Goal: Information Seeking & Learning: Learn about a topic

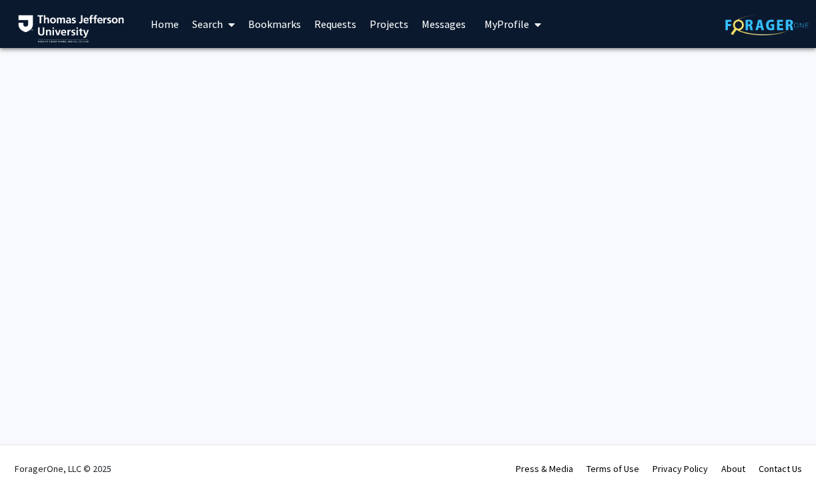
click at [164, 27] on link "Home" at bounding box center [164, 24] width 41 height 47
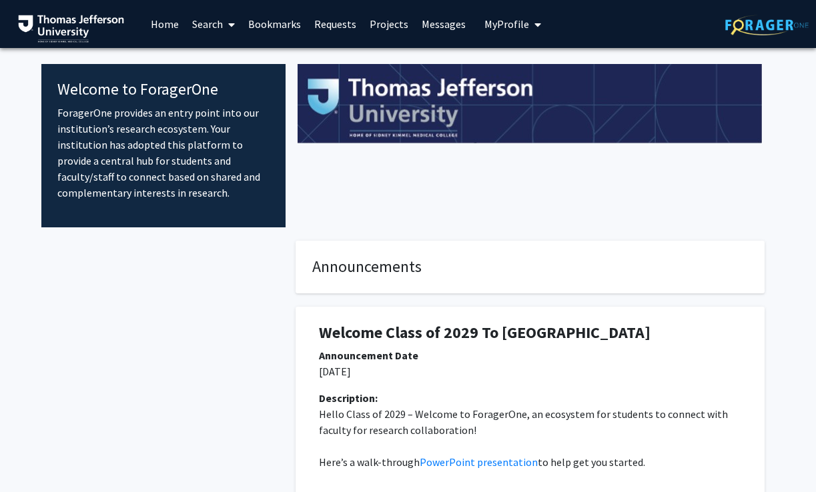
click at [201, 12] on link "Search" at bounding box center [213, 24] width 56 height 47
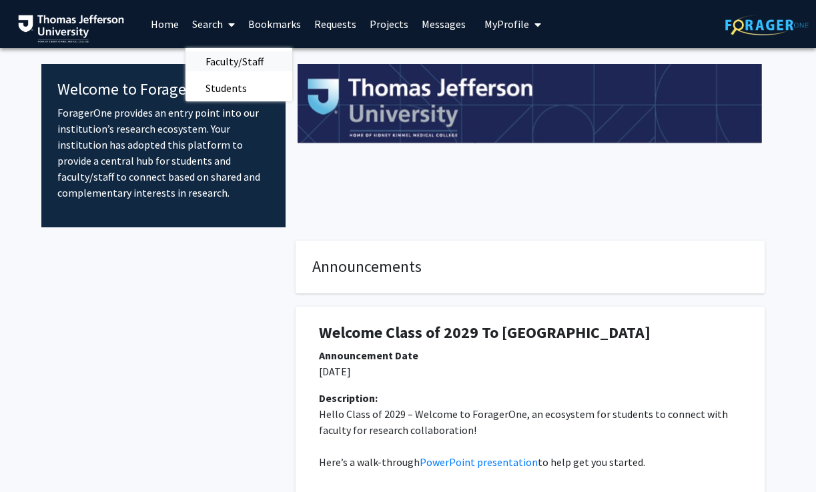
click at [243, 64] on span "Faculty/Staff" at bounding box center [234, 61] width 98 height 27
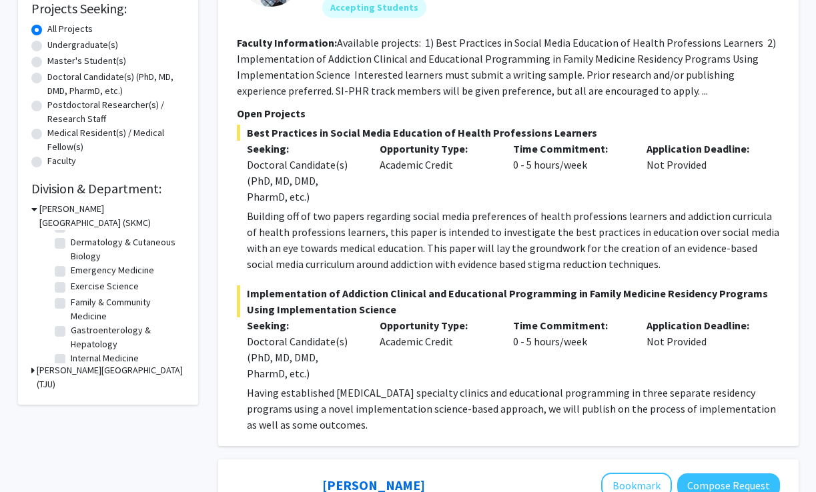
scroll to position [103, 0]
click at [71, 270] on label "Emergency Medicine" at bounding box center [112, 270] width 83 height 14
click at [71, 270] on input "Emergency Medicine" at bounding box center [75, 267] width 9 height 9
checkbox input "true"
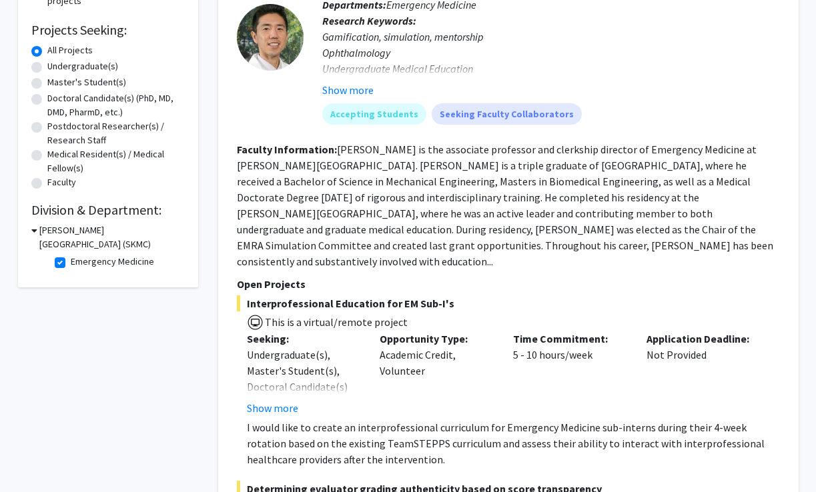
scroll to position [171, 0]
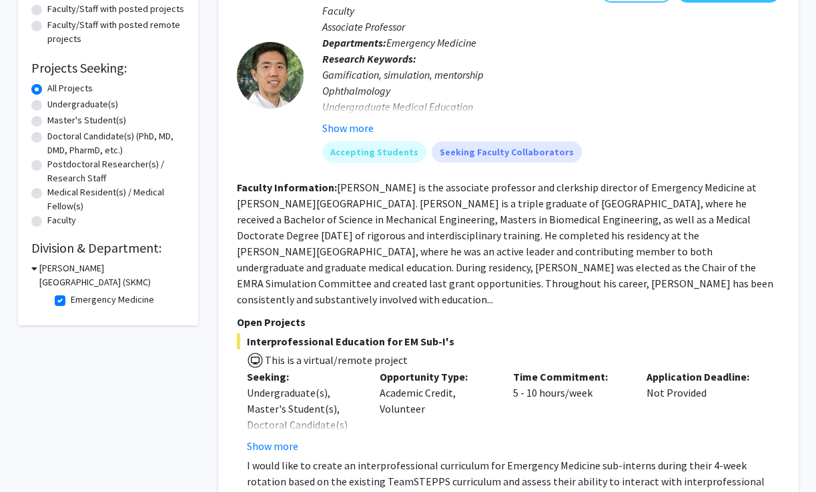
click at [38, 267] on div "[PERSON_NAME][GEOGRAPHIC_DATA] (SKMC)" at bounding box center [107, 275] width 153 height 28
click at [35, 267] on icon at bounding box center [34, 268] width 6 height 14
click at [35, 268] on div "[PERSON_NAME][GEOGRAPHIC_DATA] (SKMC)" at bounding box center [107, 275] width 153 height 28
click at [33, 268] on icon at bounding box center [32, 268] width 3 height 14
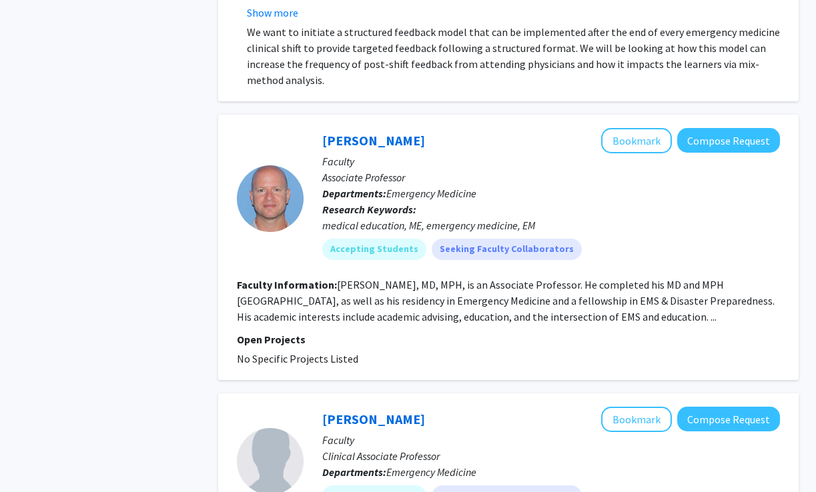
scroll to position [1156, 0]
click at [279, 351] on span "No Specific Projects Listed" at bounding box center [297, 357] width 121 height 13
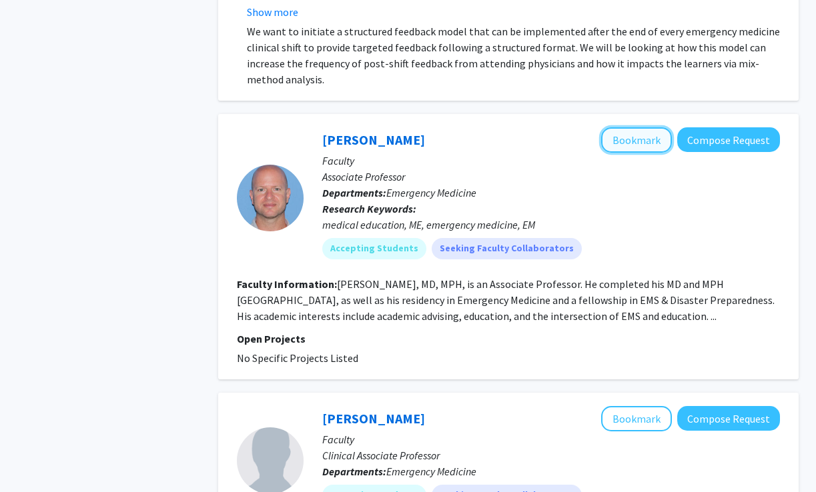
click at [651, 127] on button "Bookmark" at bounding box center [636, 139] width 71 height 25
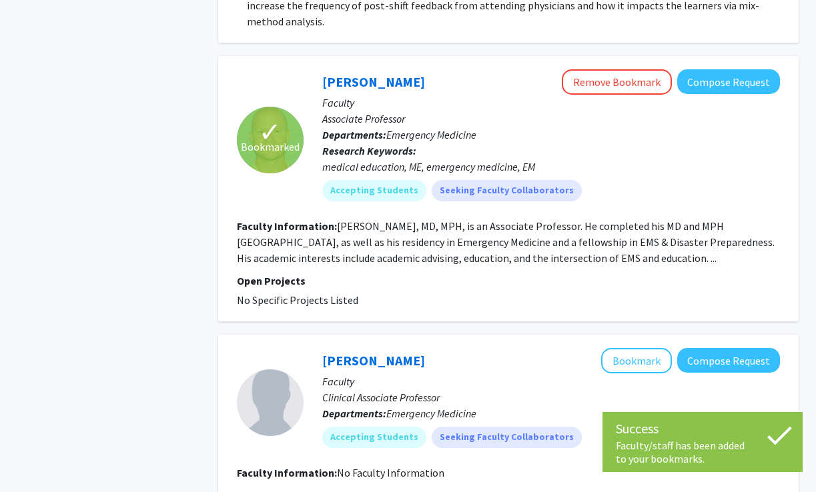
scroll to position [1200, 0]
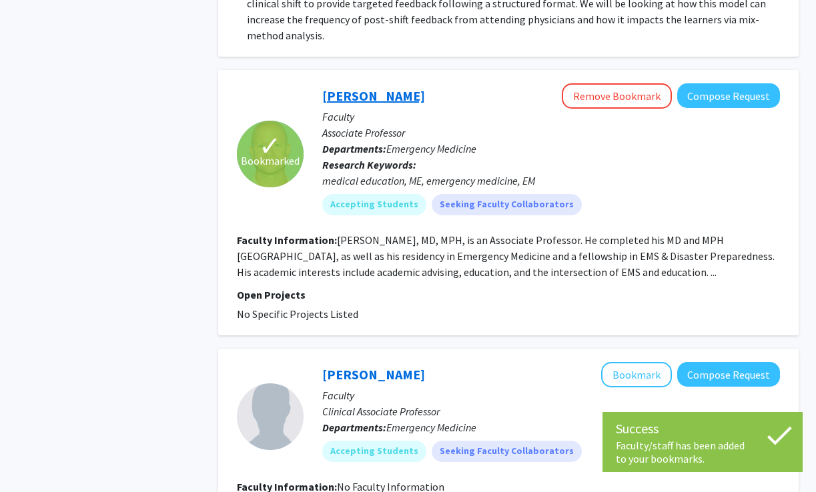
click at [389, 87] on link "[PERSON_NAME]" at bounding box center [373, 95] width 103 height 17
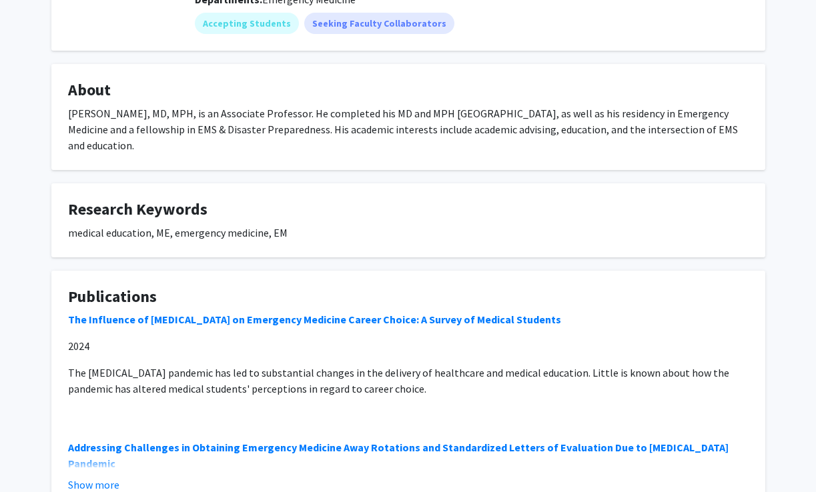
scroll to position [279, 0]
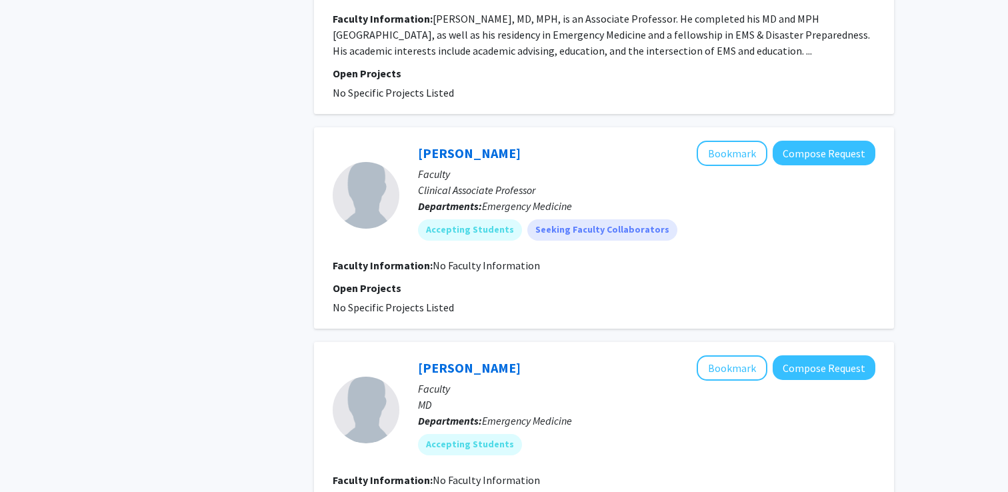
scroll to position [1436, 0]
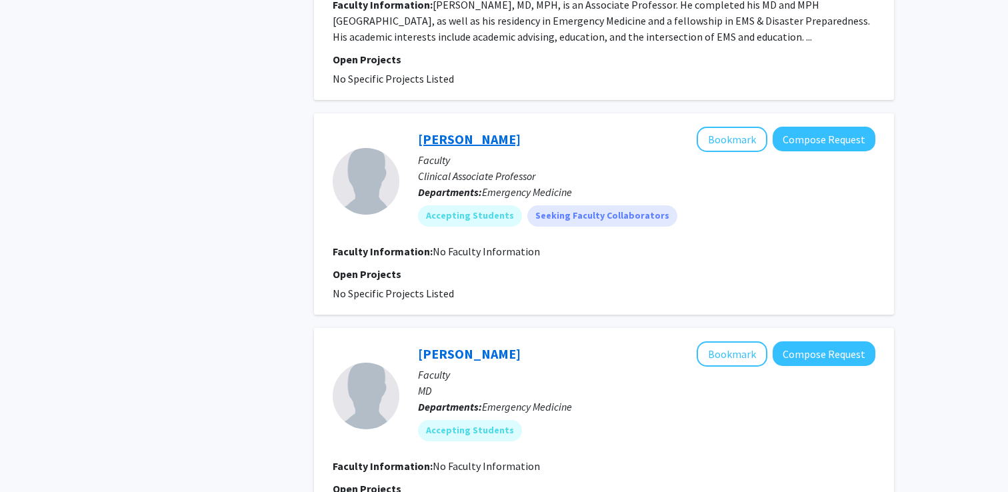
click at [460, 131] on link "[PERSON_NAME]" at bounding box center [469, 139] width 103 height 17
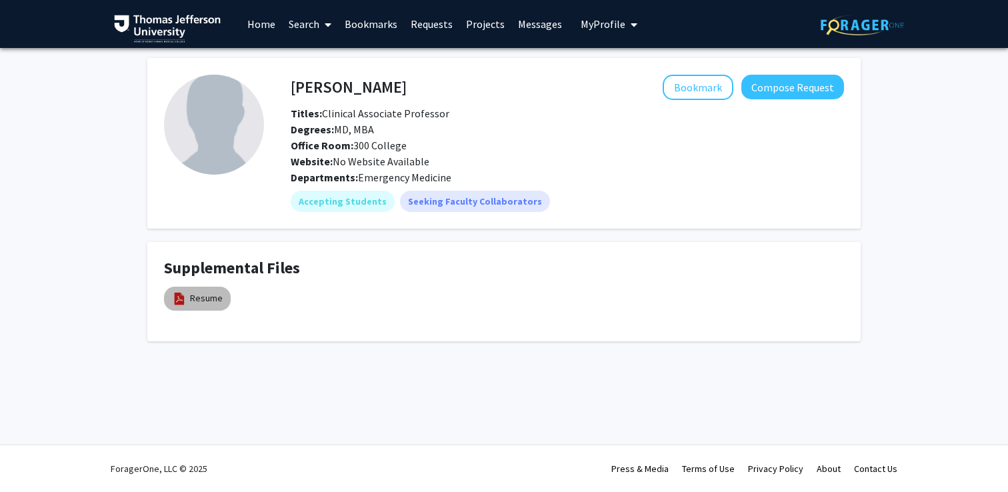
click at [183, 295] on img at bounding box center [179, 298] width 15 height 15
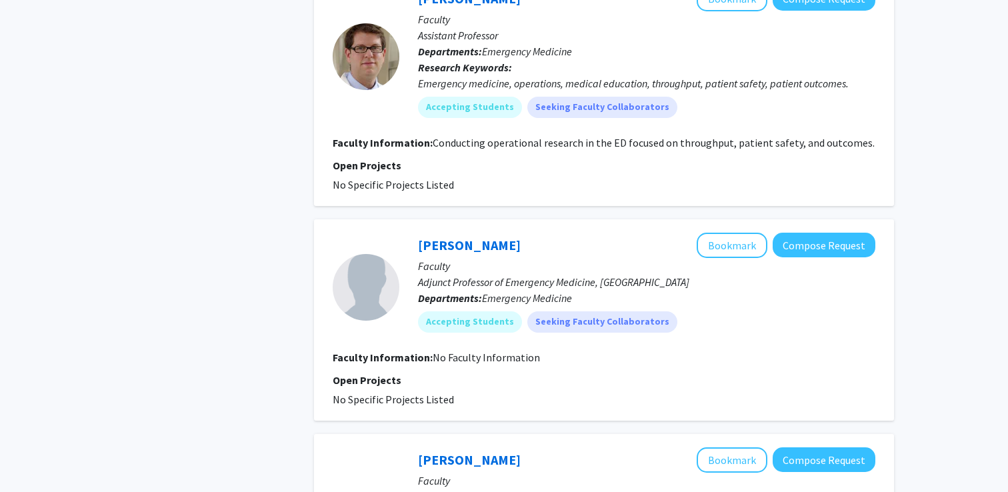
scroll to position [2007, 0]
click at [452, 236] on link "[PERSON_NAME]" at bounding box center [469, 244] width 103 height 17
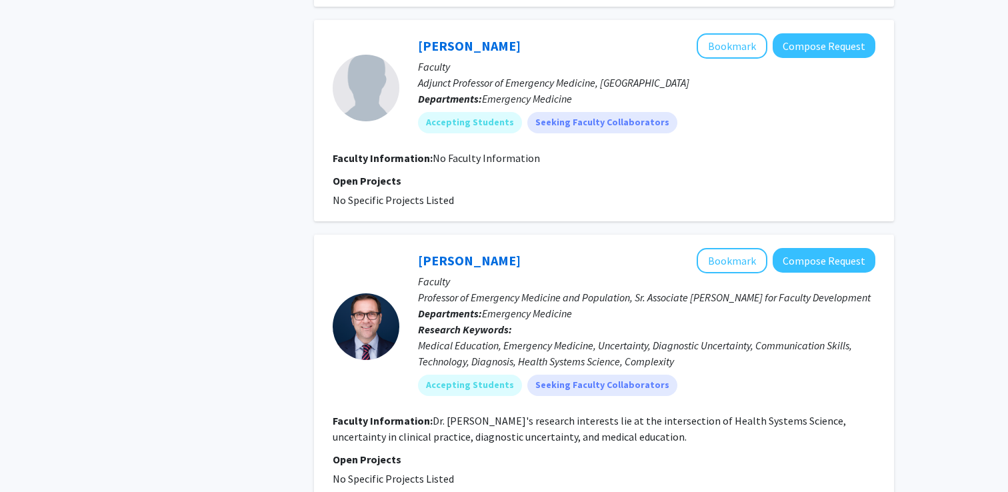
scroll to position [2294, 0]
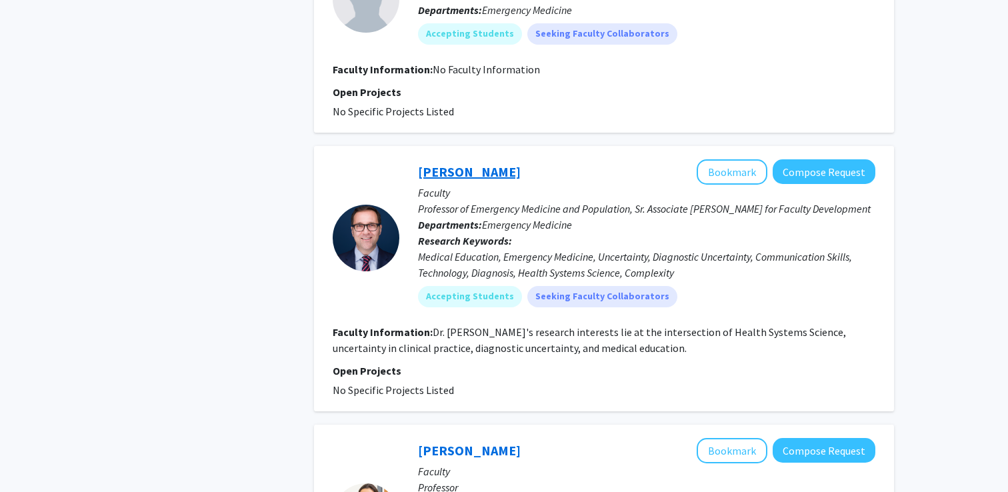
click at [479, 163] on link "[PERSON_NAME]" at bounding box center [469, 171] width 103 height 17
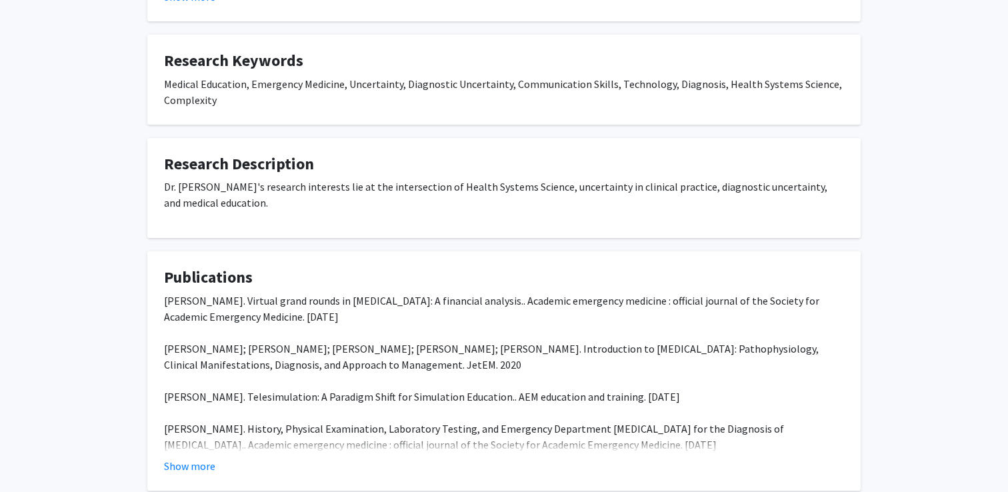
scroll to position [472, 0]
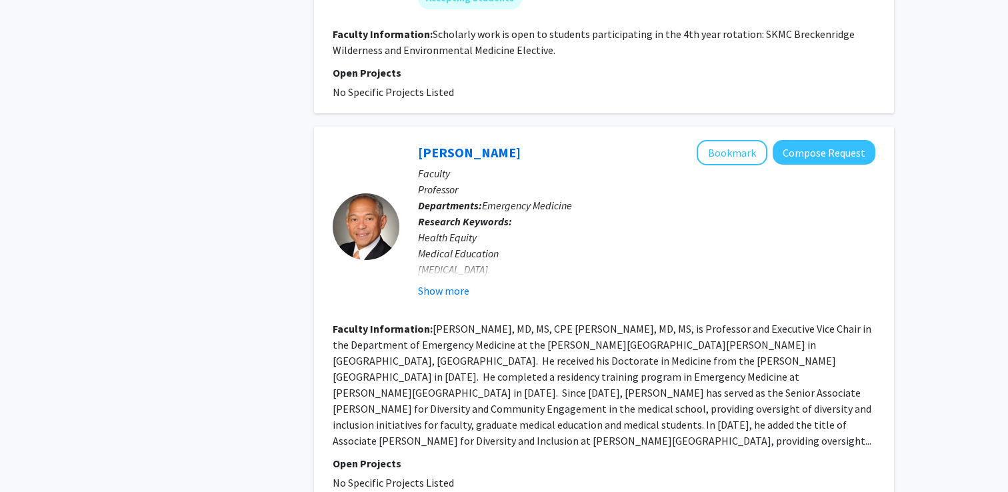
scroll to position [3261, 0]
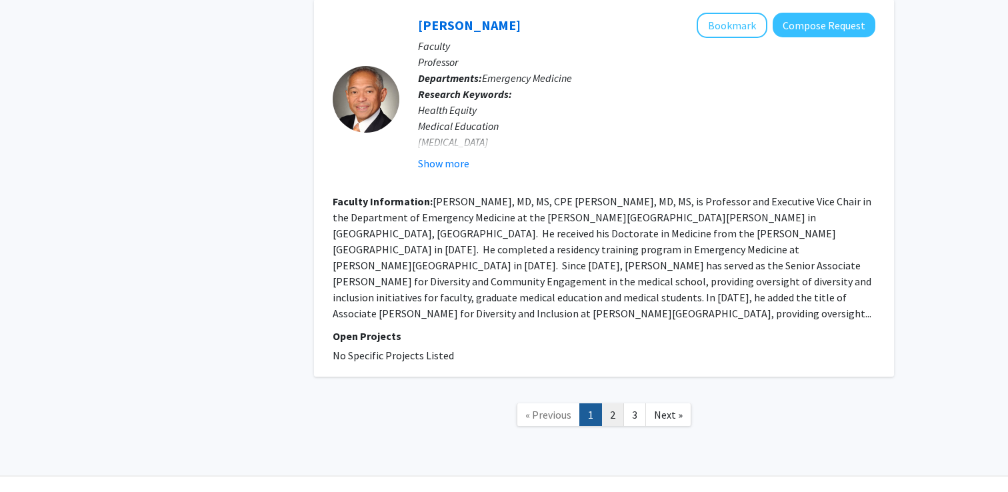
click at [612, 403] on link "2" at bounding box center [613, 414] width 23 height 23
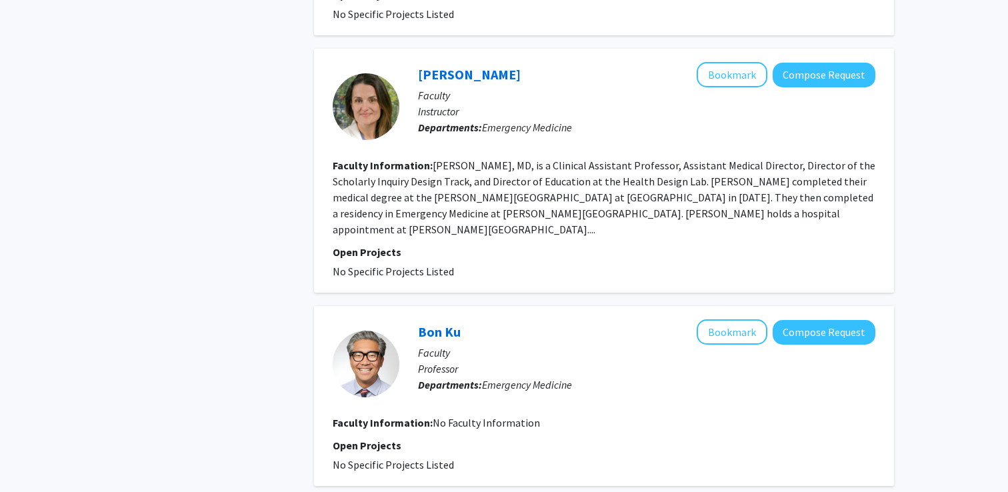
scroll to position [2418, 0]
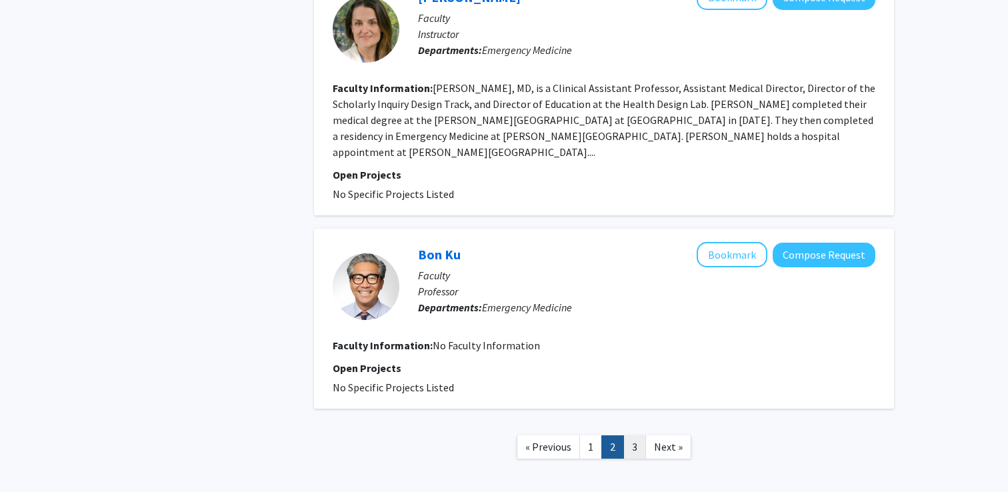
click at [634, 436] on link "3" at bounding box center [635, 447] width 23 height 23
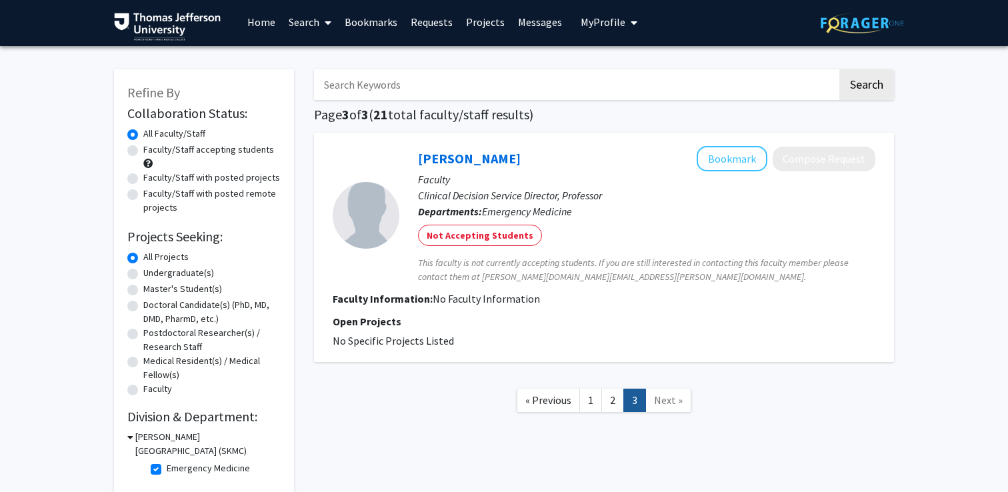
scroll to position [74, 0]
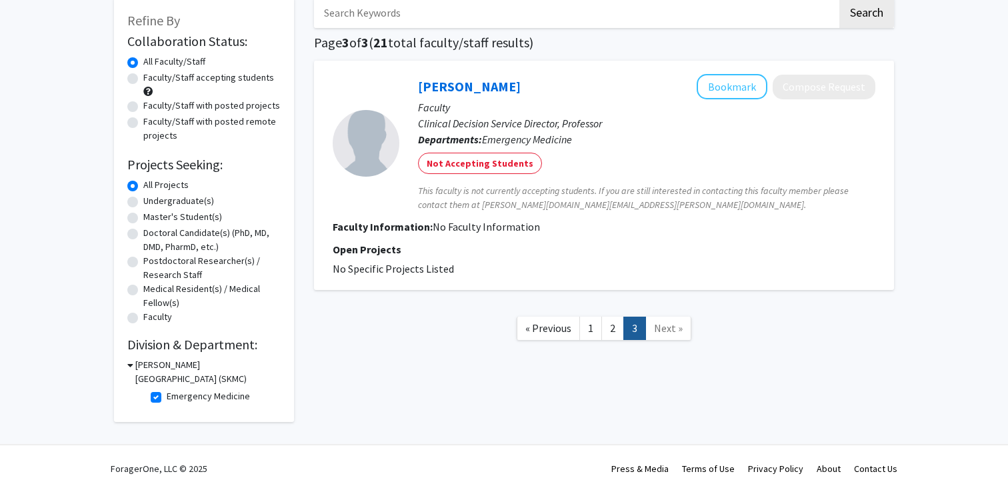
click at [167, 396] on label "Emergency Medicine" at bounding box center [208, 396] width 83 height 14
click at [167, 396] on input "Emergency Medicine" at bounding box center [171, 393] width 9 height 9
checkbox input "false"
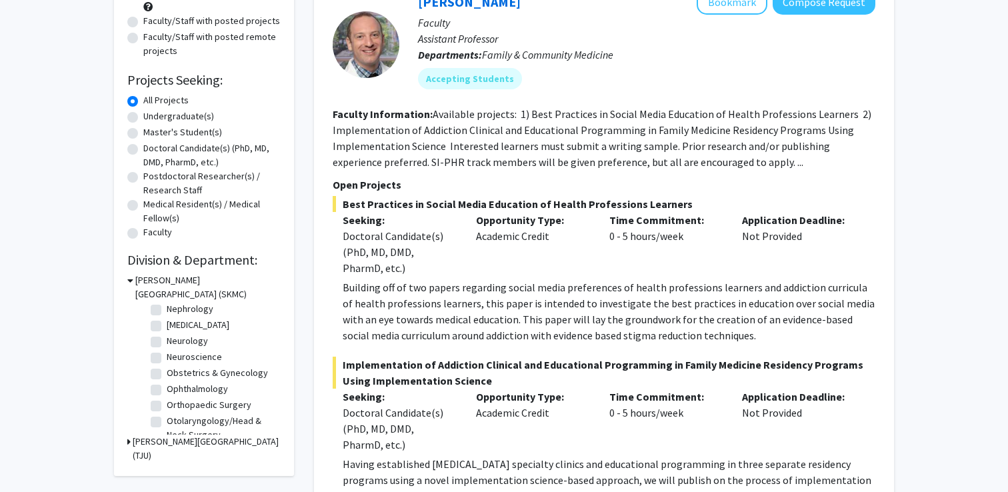
scroll to position [346, 0]
click at [199, 341] on label "Neurology" at bounding box center [187, 340] width 41 height 14
click at [175, 341] on input "Neurology" at bounding box center [171, 337] width 9 height 9
checkbox input "true"
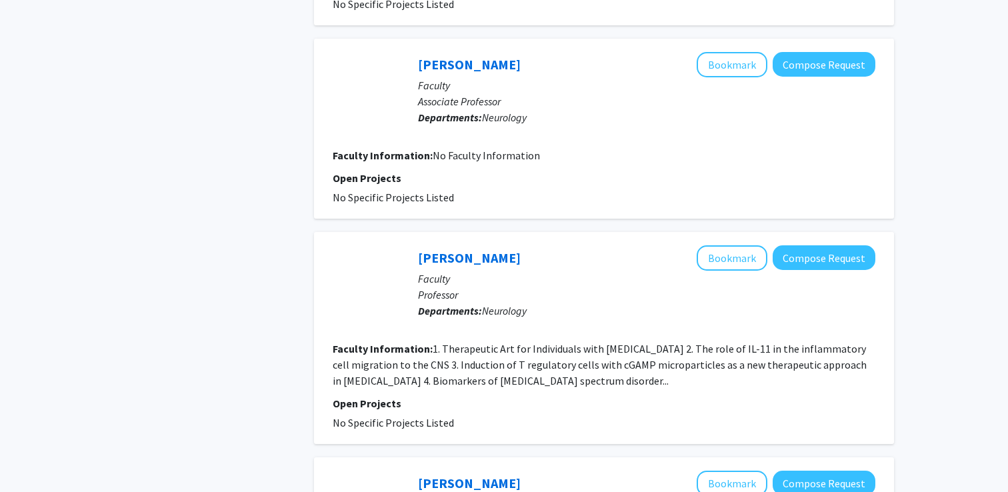
scroll to position [3099, 0]
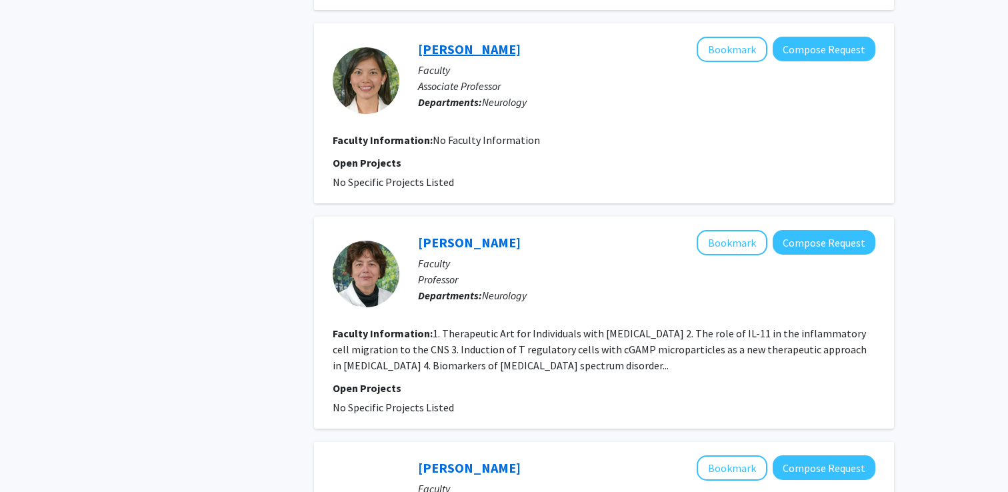
click at [472, 57] on link "[PERSON_NAME]" at bounding box center [469, 49] width 103 height 17
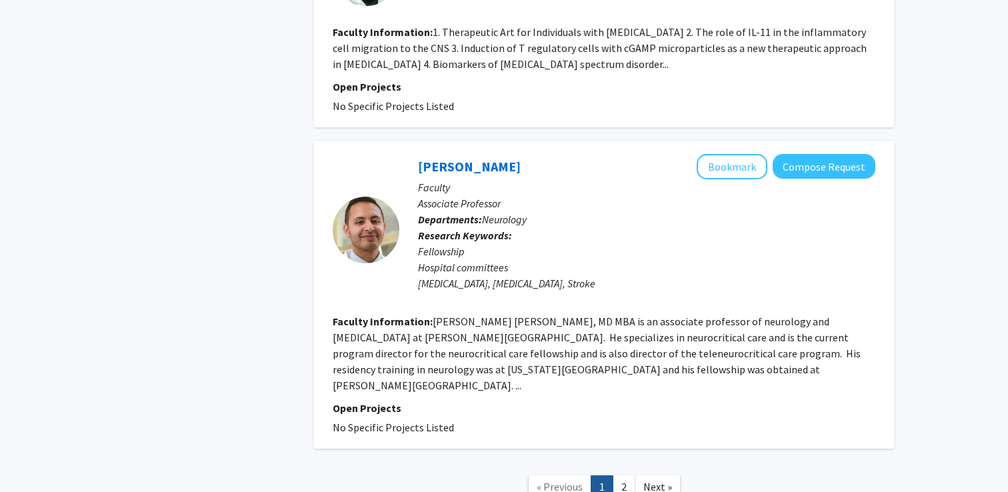
scroll to position [3405, 0]
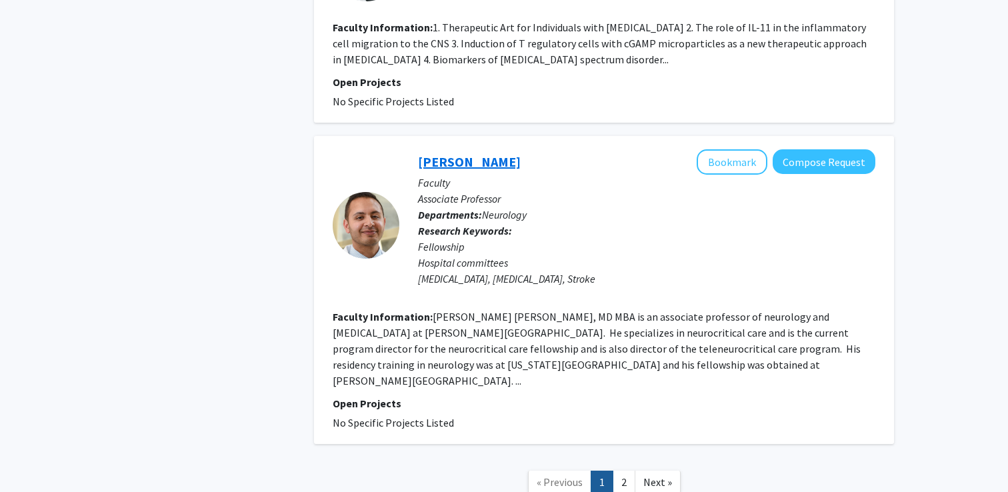
click at [461, 170] on link "[PERSON_NAME]" at bounding box center [469, 161] width 103 height 17
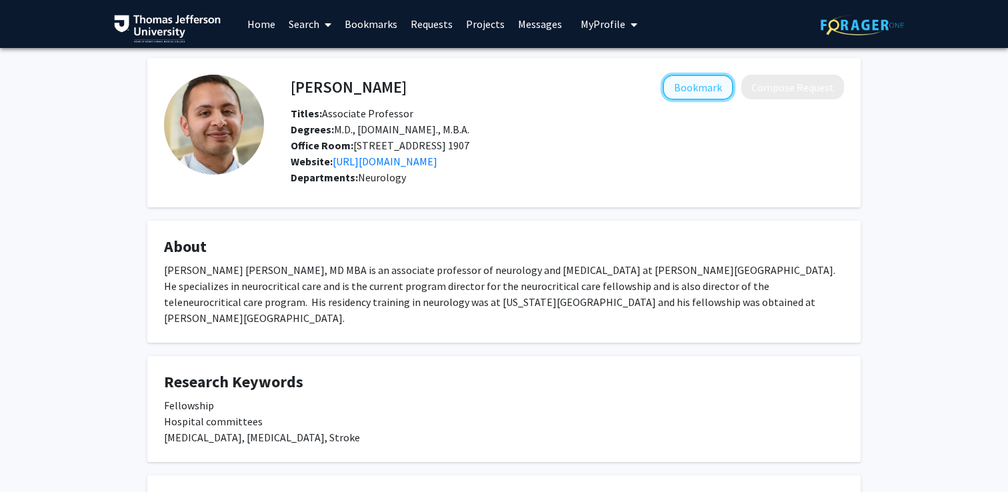
click at [708, 96] on button "Bookmark" at bounding box center [698, 87] width 71 height 25
click at [438, 161] on link "[URL][DOMAIN_NAME]" at bounding box center [385, 161] width 105 height 13
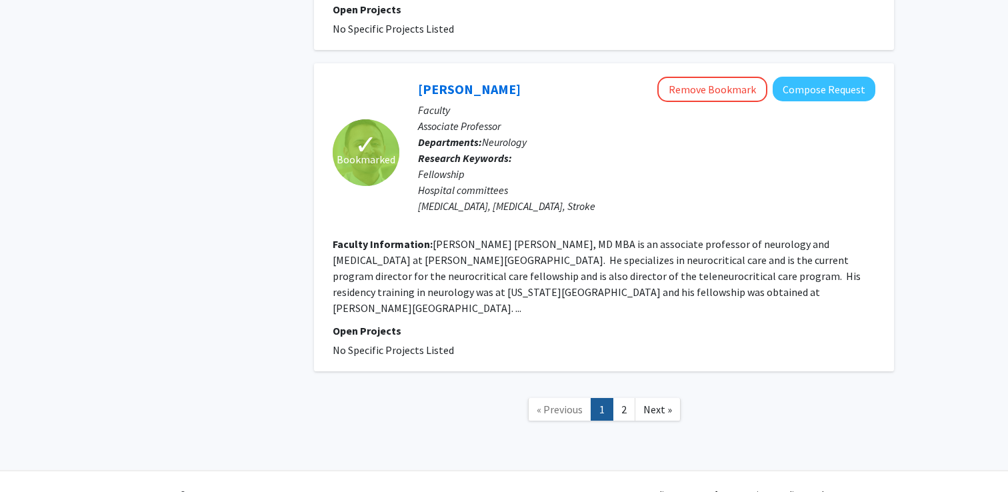
scroll to position [3505, 0]
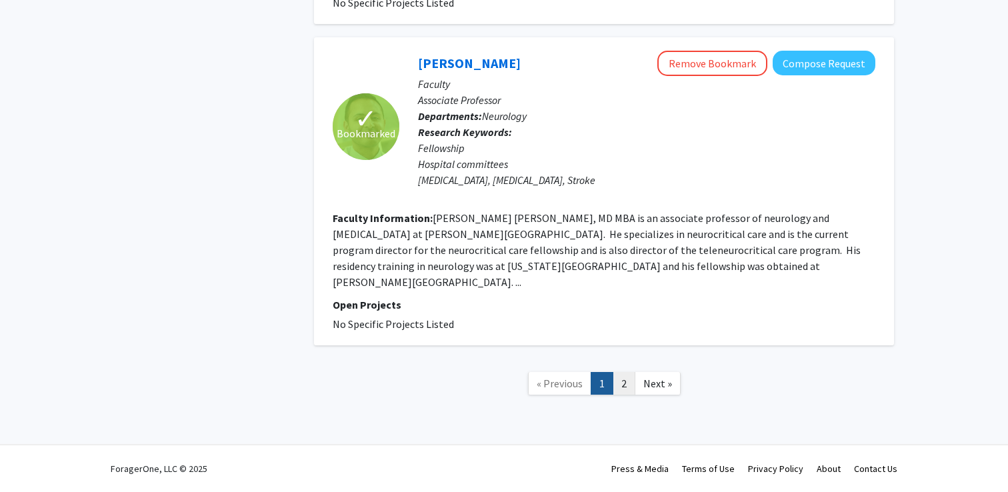
click at [614, 384] on link "2" at bounding box center [624, 383] width 23 height 23
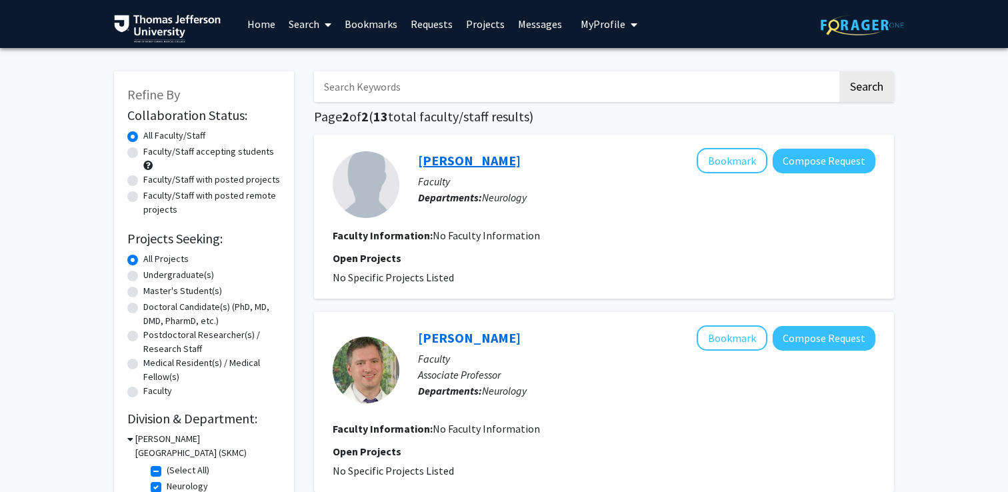
click at [484, 162] on link "[PERSON_NAME]" at bounding box center [469, 160] width 103 height 17
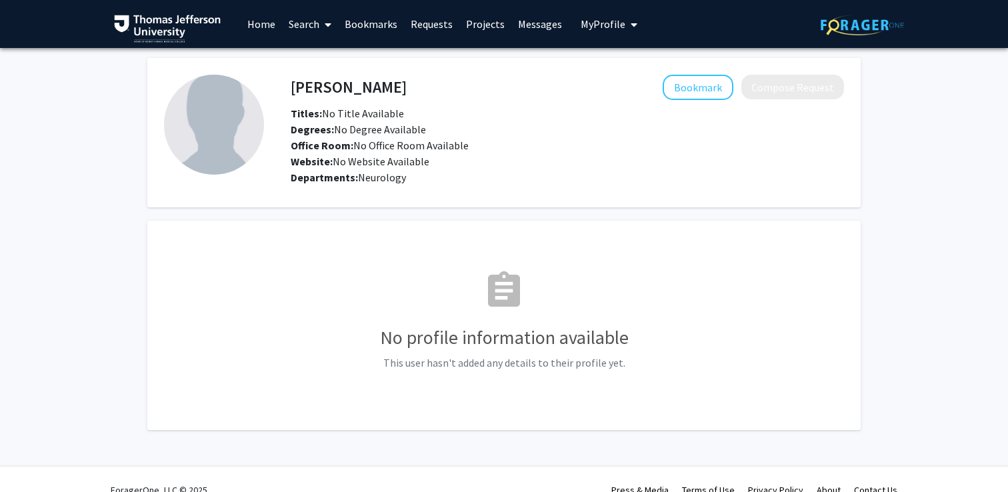
scroll to position [11, 0]
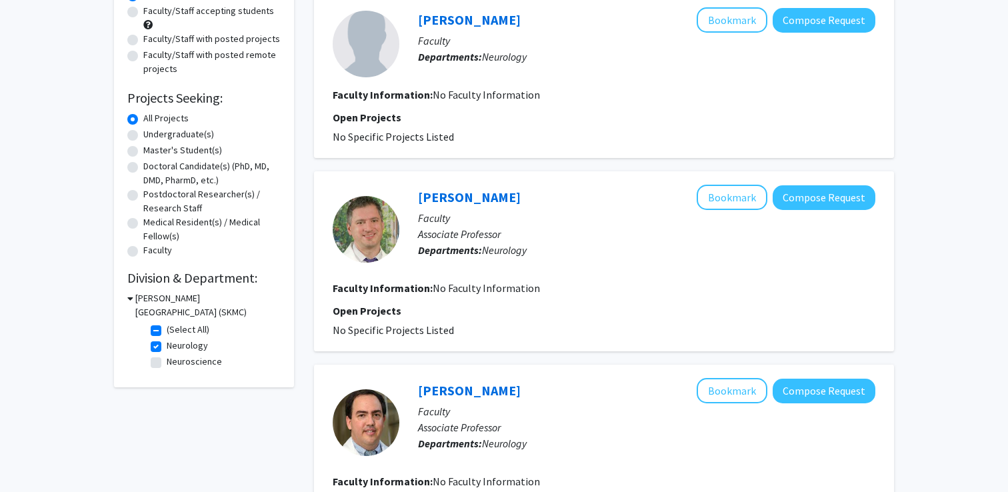
scroll to position [159, 0]
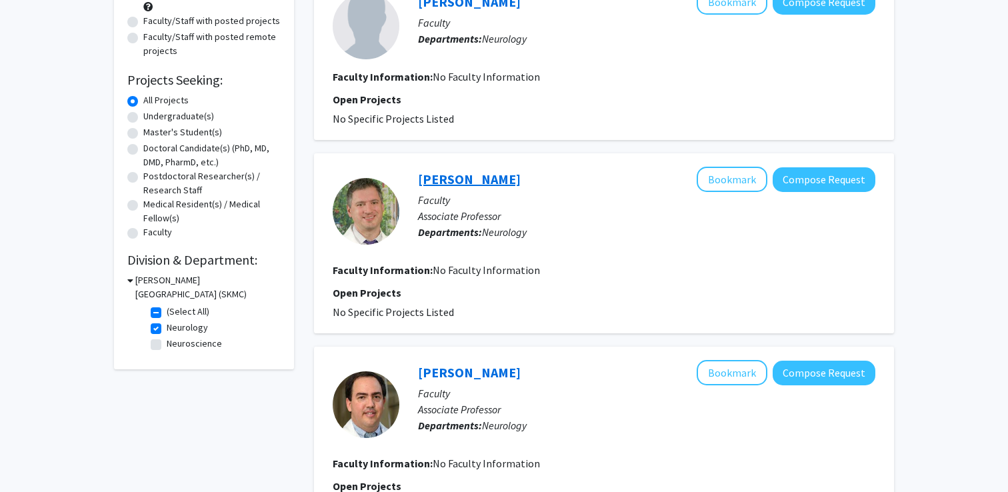
click at [480, 179] on link "[PERSON_NAME]" at bounding box center [469, 179] width 103 height 17
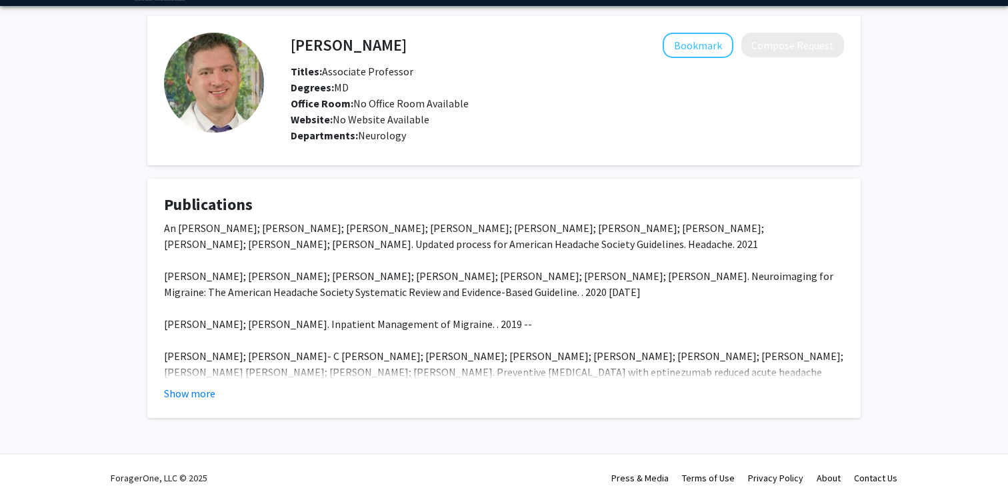
scroll to position [51, 0]
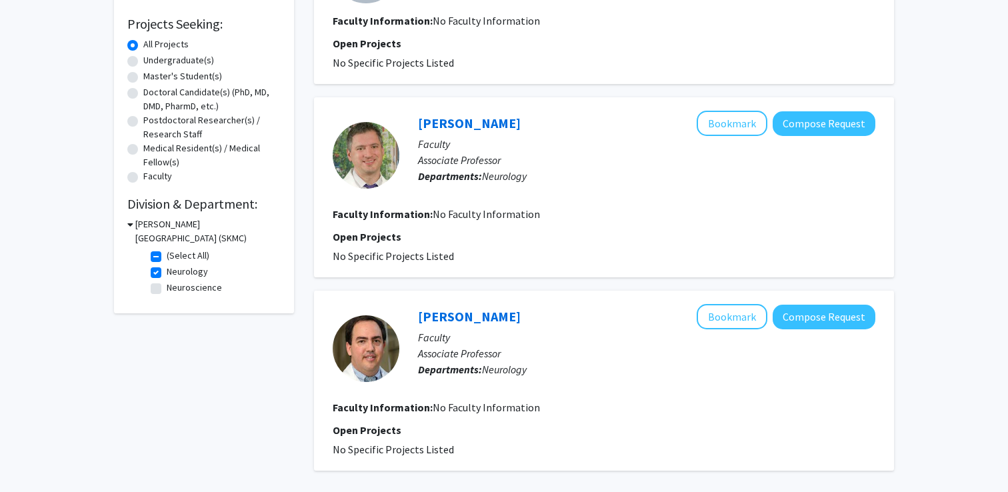
scroll to position [341, 0]
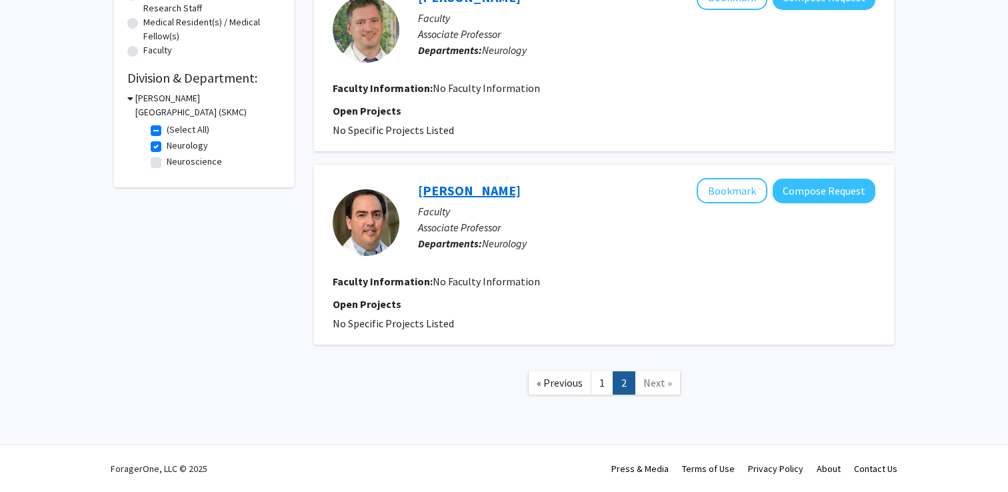
click at [470, 191] on link "[PERSON_NAME]" at bounding box center [469, 190] width 103 height 17
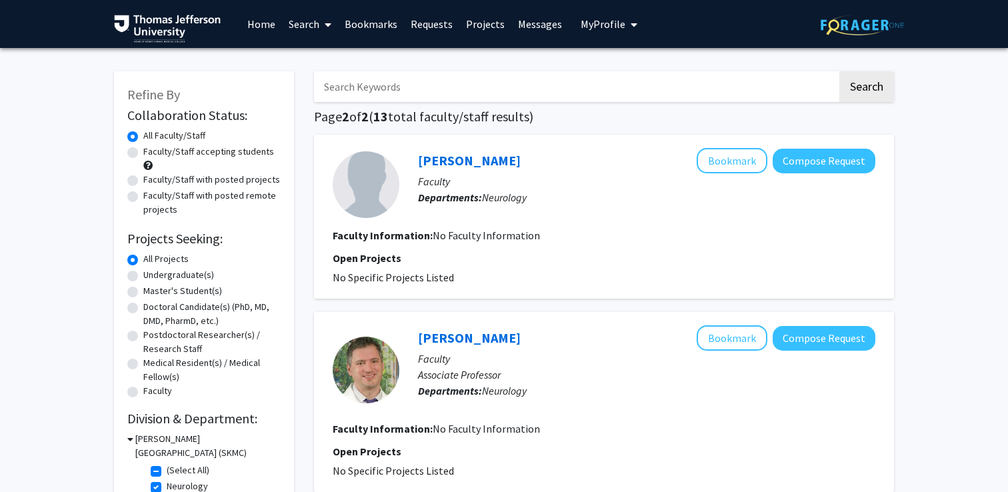
click at [370, 26] on link "Bookmarks" at bounding box center [371, 24] width 66 height 47
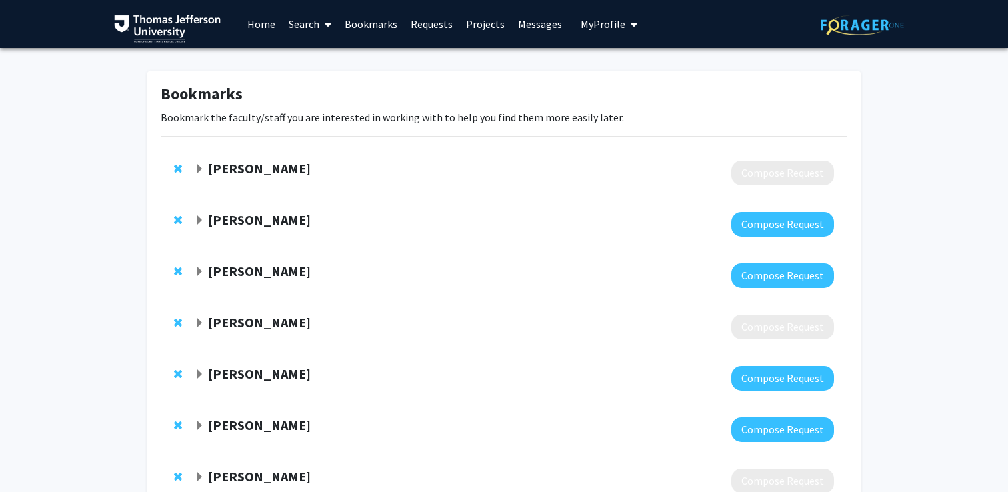
click at [300, 28] on link "Search" at bounding box center [310, 24] width 56 height 47
click at [320, 58] on span "Faculty/Staff" at bounding box center [331, 61] width 98 height 27
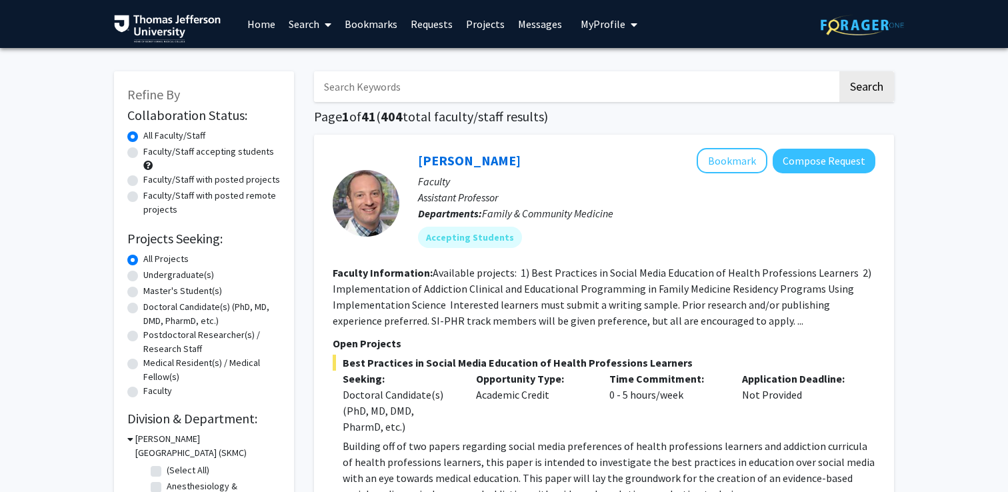
click at [361, 91] on input "Search Keywords" at bounding box center [576, 86] width 524 height 31
type input "stroke"
click at [815, 71] on button "Search" at bounding box center [867, 86] width 55 height 31
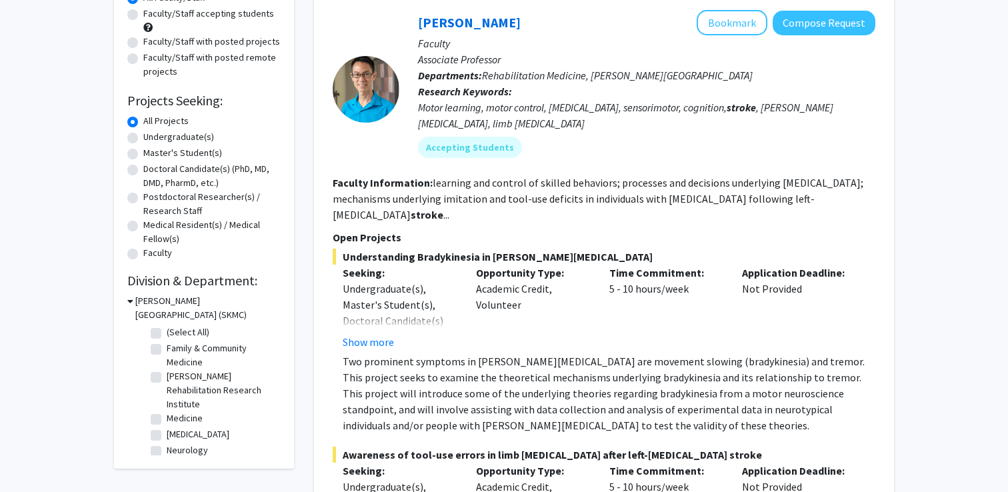
scroll to position [139, 0]
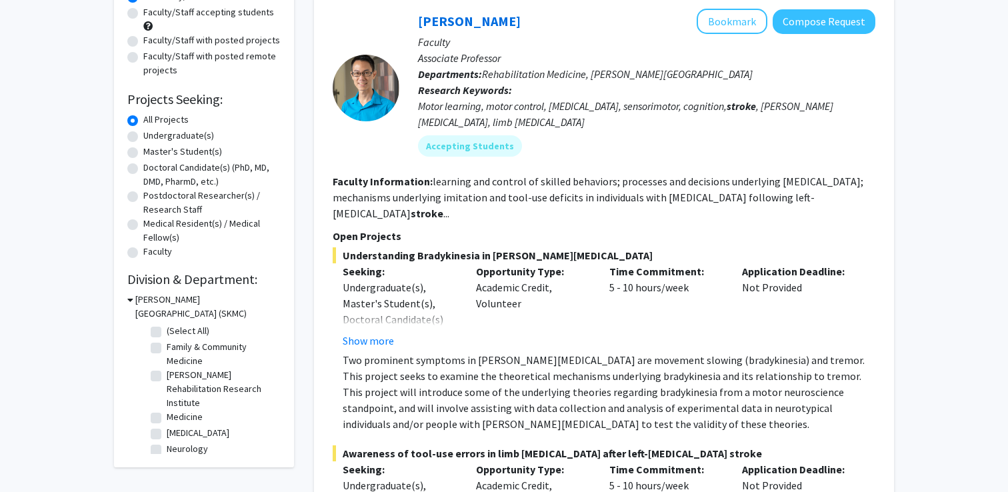
click at [458, 247] on span "Understanding Bradykinesia in [PERSON_NAME][MEDICAL_DATA]" at bounding box center [604, 255] width 543 height 16
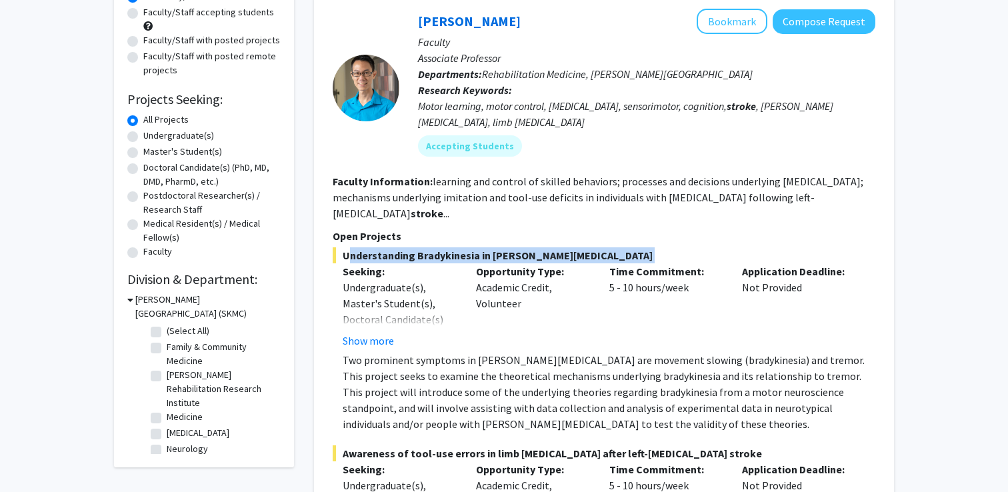
click at [458, 247] on span "Understanding Bradykinesia in [PERSON_NAME][MEDICAL_DATA]" at bounding box center [604, 255] width 543 height 16
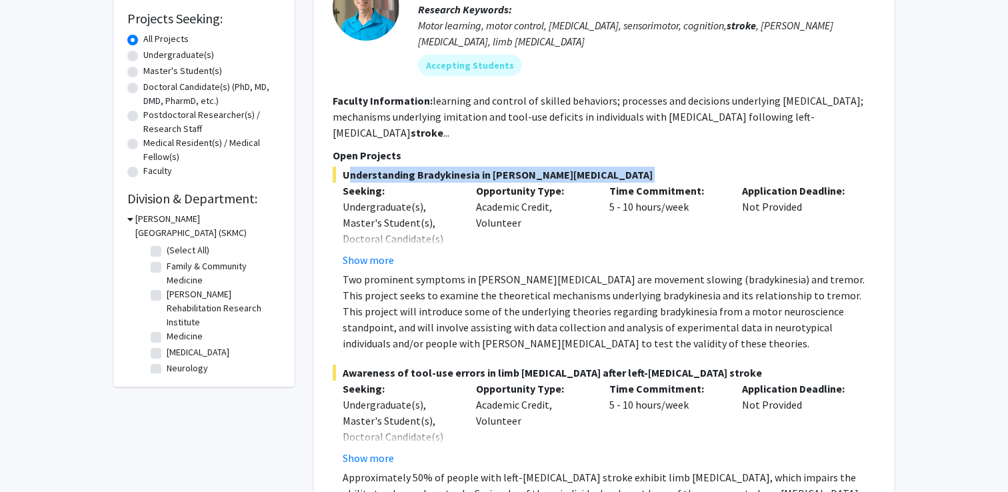
scroll to position [224, 0]
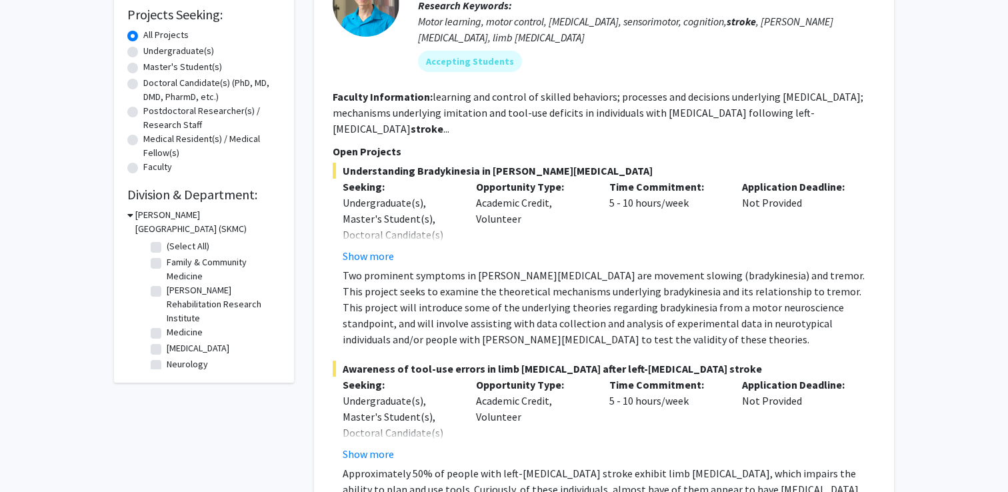
click at [458, 237] on div "Seeking: Undergraduate(s), Master's Student(s), Doctoral Candidate(s) (PhD, MD,…" at bounding box center [399, 221] width 133 height 85
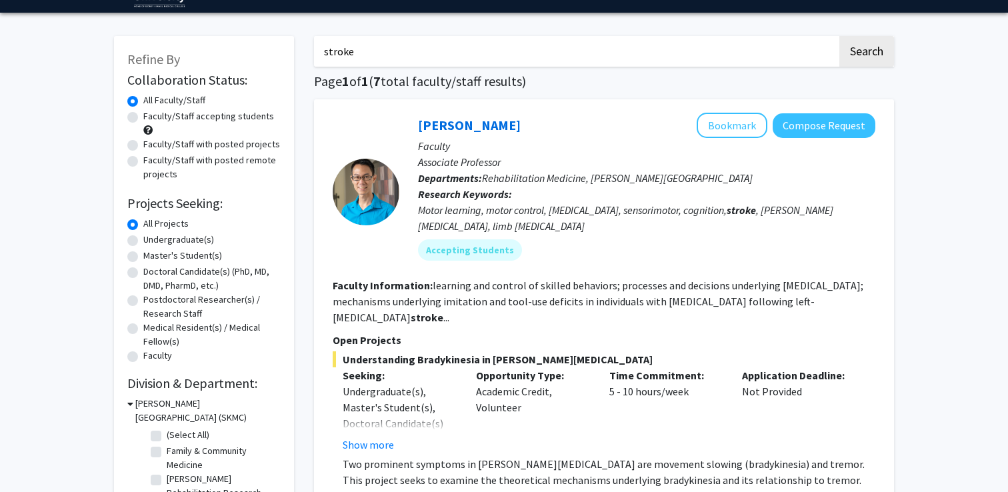
scroll to position [6, 0]
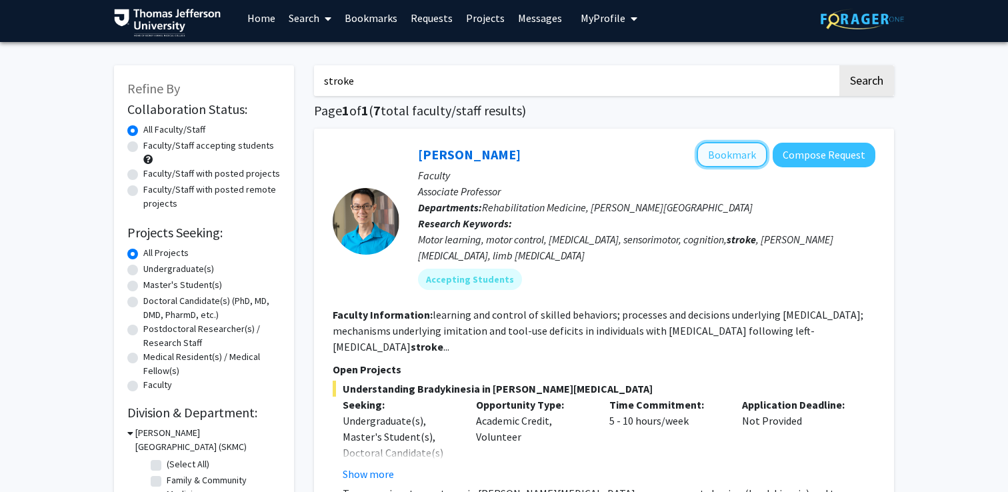
click at [722, 151] on button "Bookmark" at bounding box center [732, 154] width 71 height 25
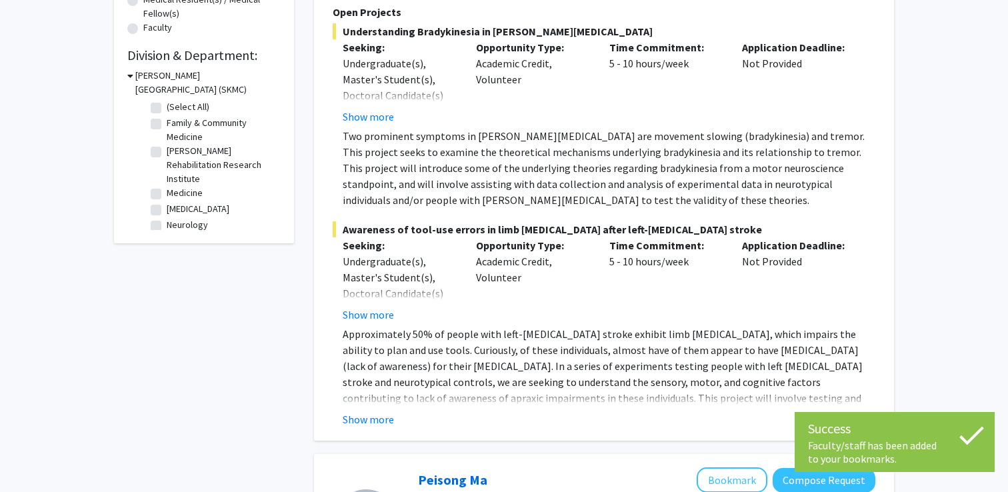
scroll to position [156, 0]
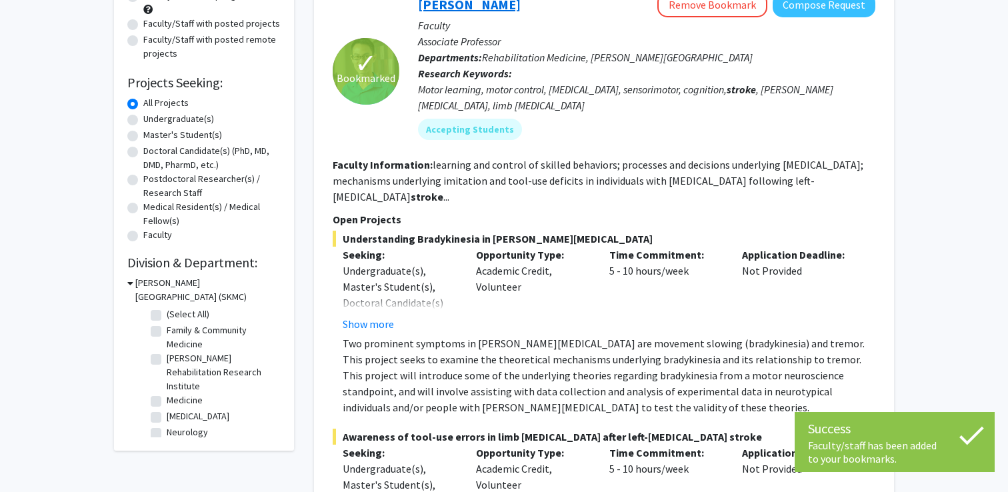
click at [454, 3] on link "[PERSON_NAME]" at bounding box center [469, 4] width 103 height 17
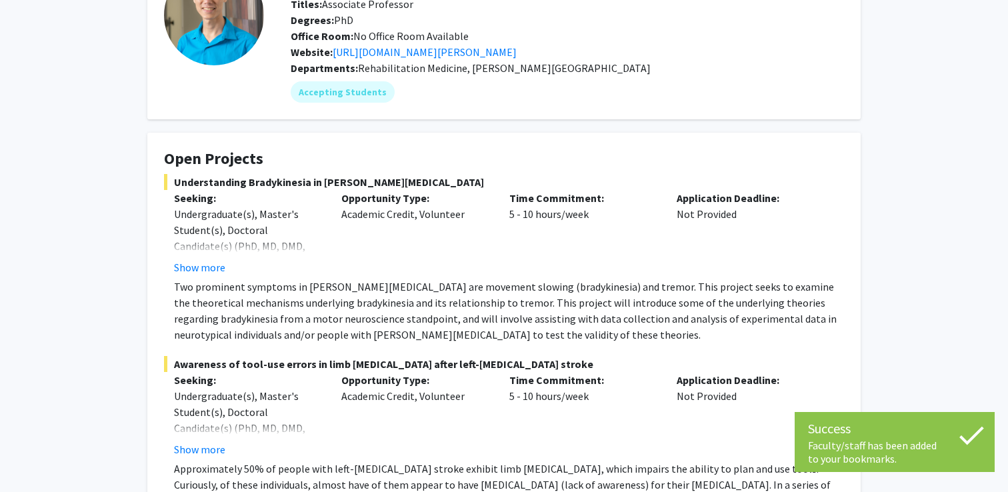
scroll to position [130, 0]
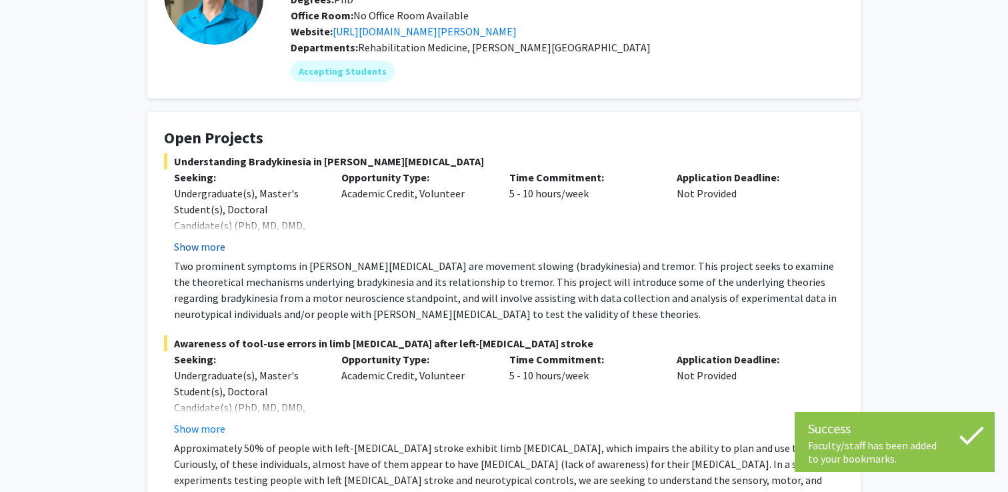
click at [191, 247] on button "Show more" at bounding box center [199, 247] width 51 height 16
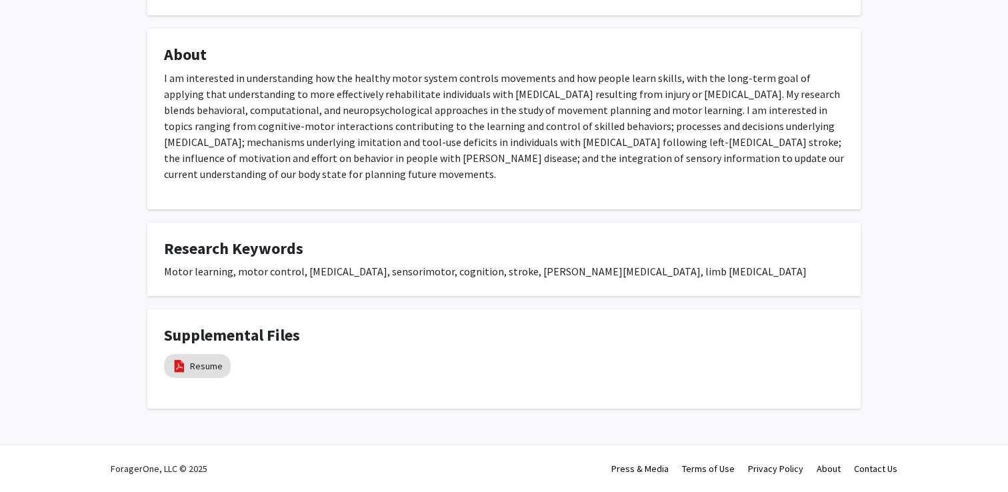
scroll to position [0, 0]
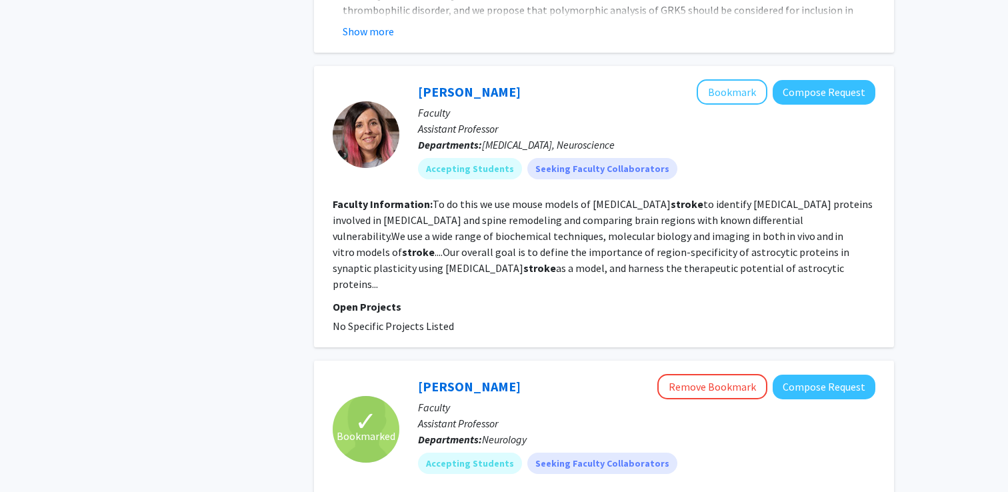
scroll to position [1206, 0]
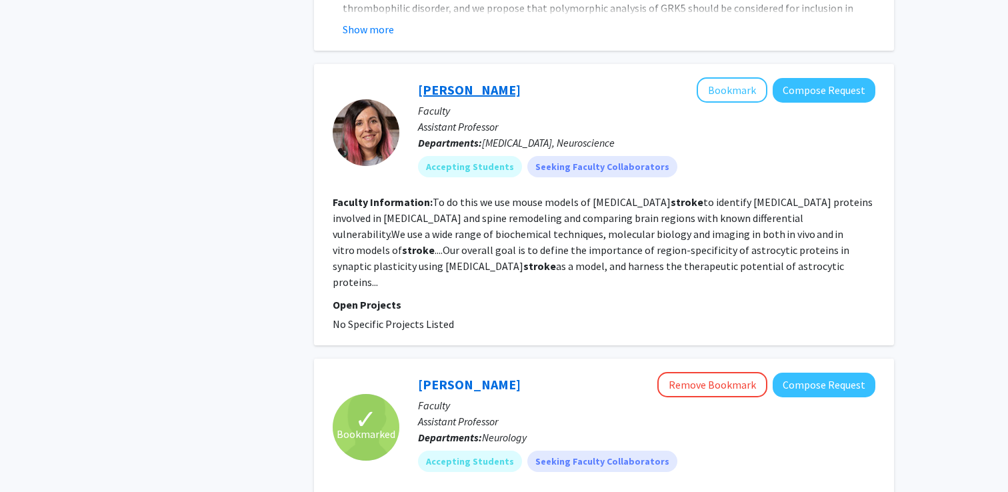
click at [463, 81] on link "[PERSON_NAME]" at bounding box center [469, 89] width 103 height 17
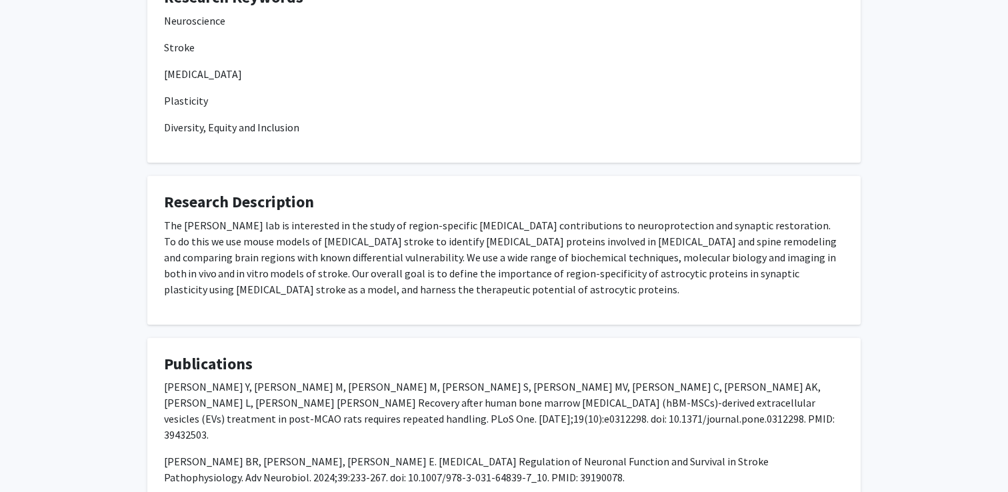
scroll to position [328, 0]
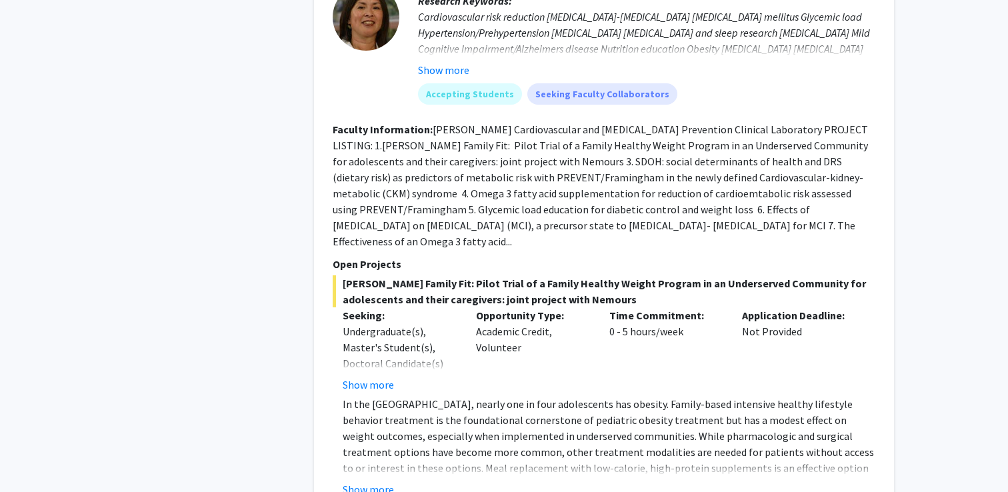
scroll to position [2092, 0]
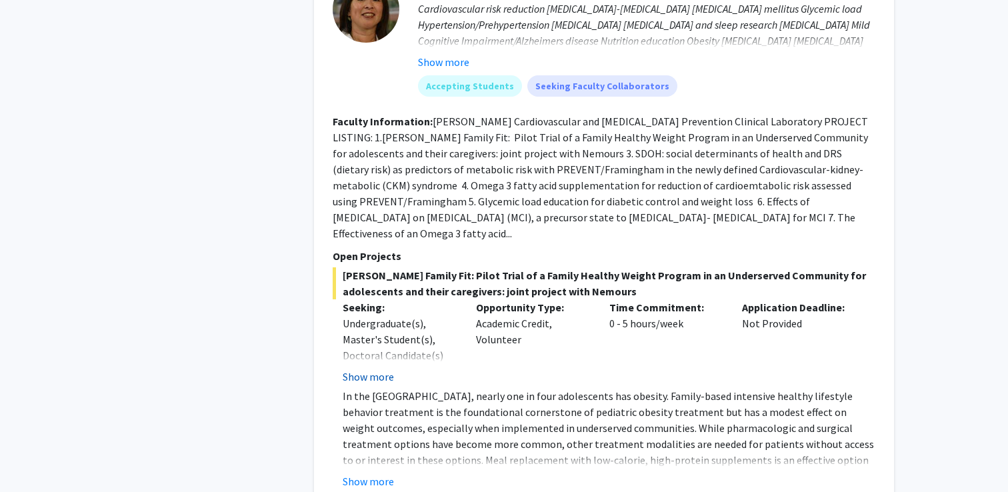
click at [365, 369] on button "Show more" at bounding box center [368, 377] width 51 height 16
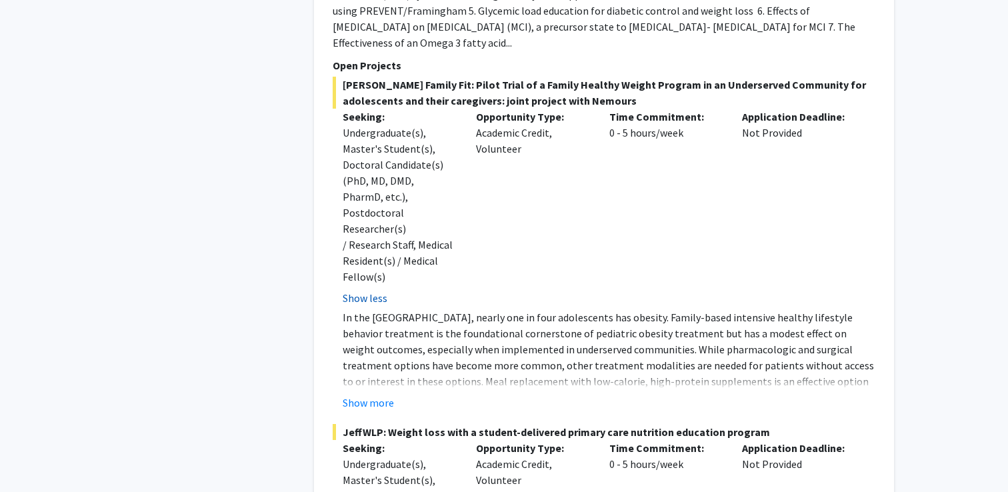
scroll to position [2285, 0]
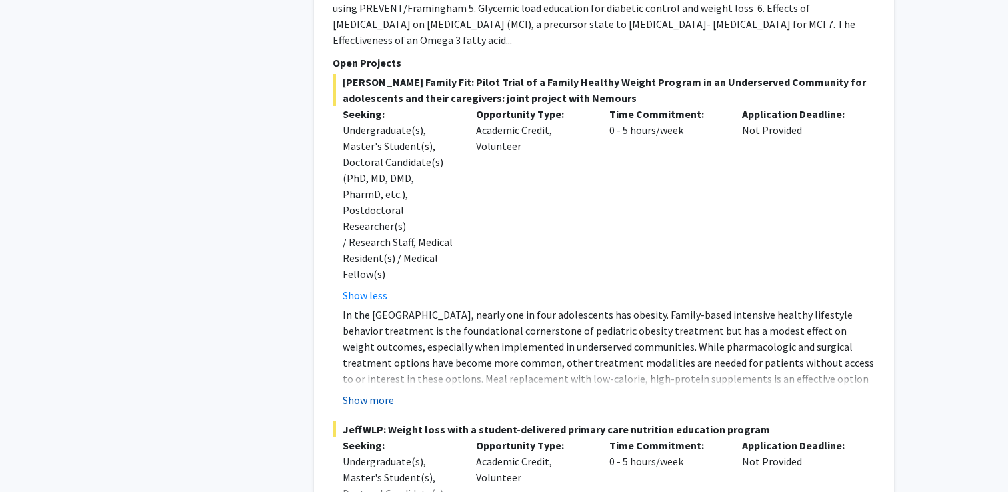
click at [380, 392] on button "Show more" at bounding box center [368, 400] width 51 height 16
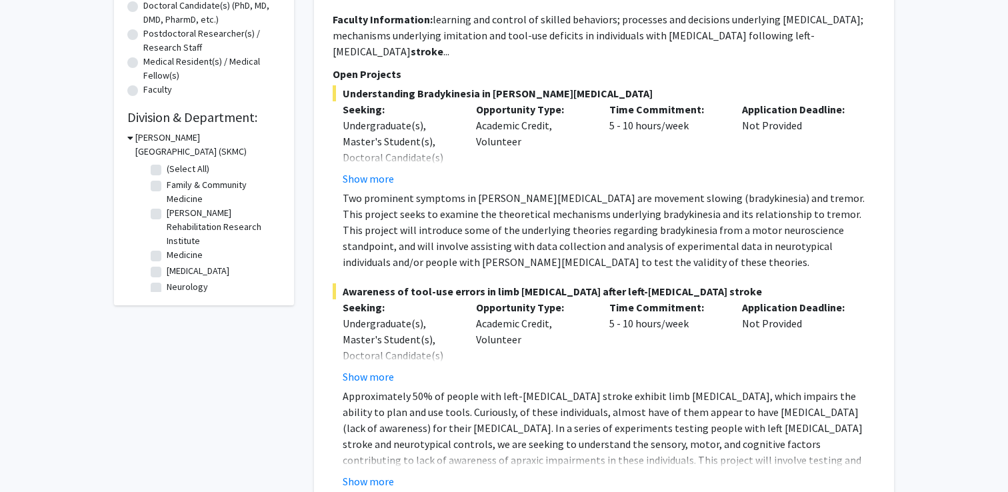
scroll to position [0, 0]
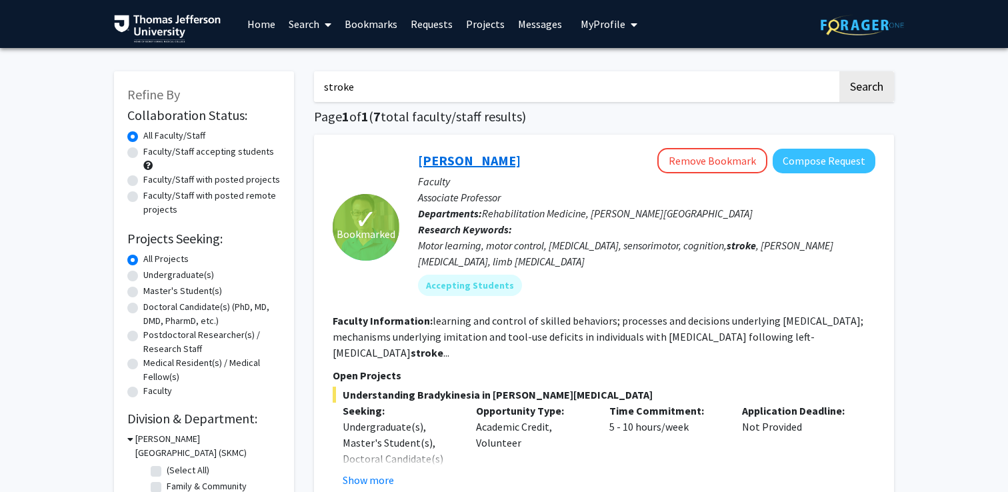
click at [463, 163] on link "[PERSON_NAME]" at bounding box center [469, 160] width 103 height 17
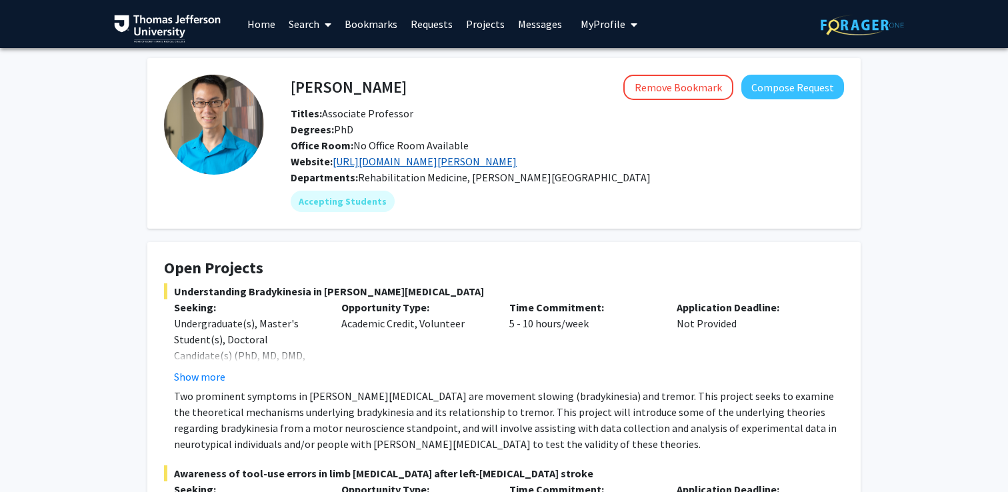
click at [517, 158] on link "[URL][DOMAIN_NAME][PERSON_NAME]" at bounding box center [425, 161] width 184 height 13
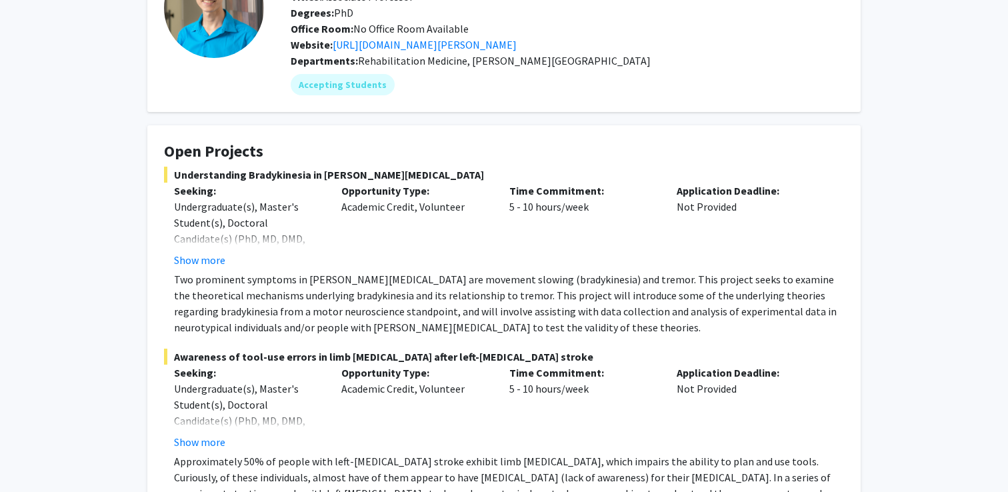
scroll to position [119, 0]
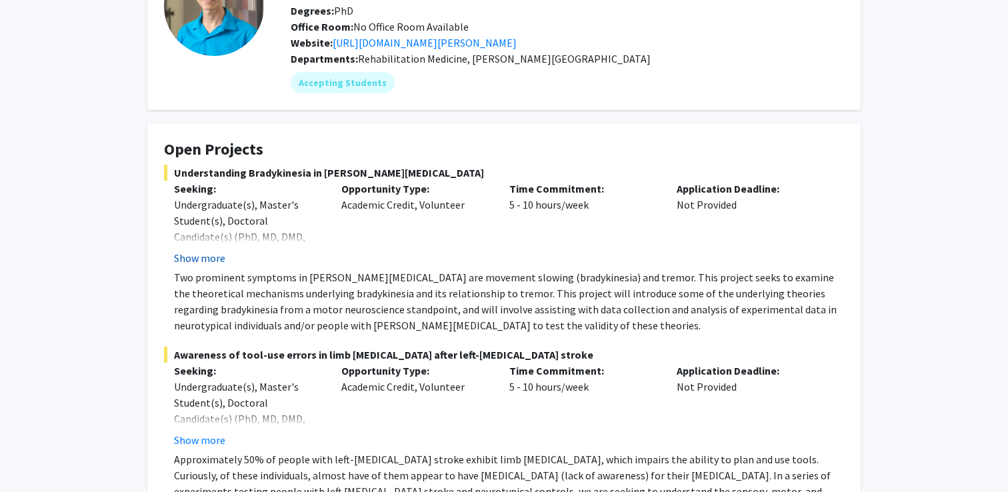
click at [204, 259] on button "Show more" at bounding box center [199, 258] width 51 height 16
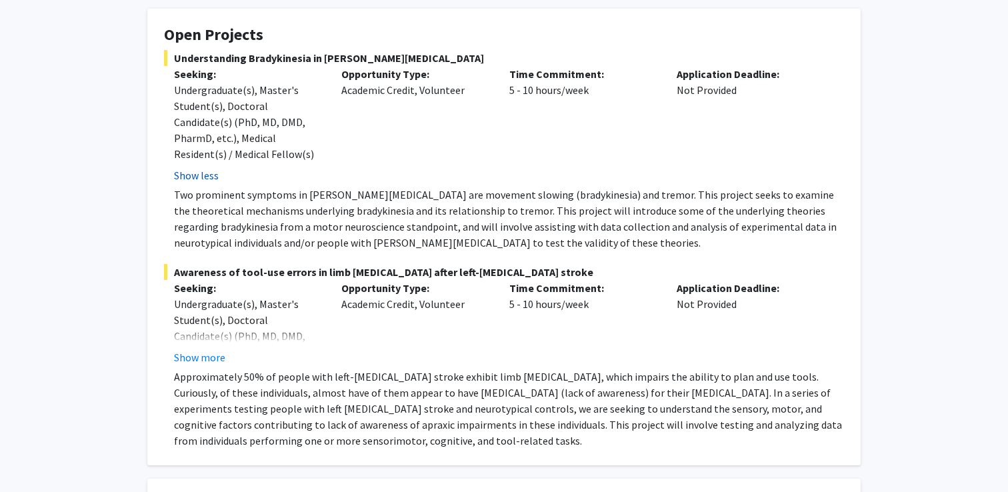
scroll to position [241, 0]
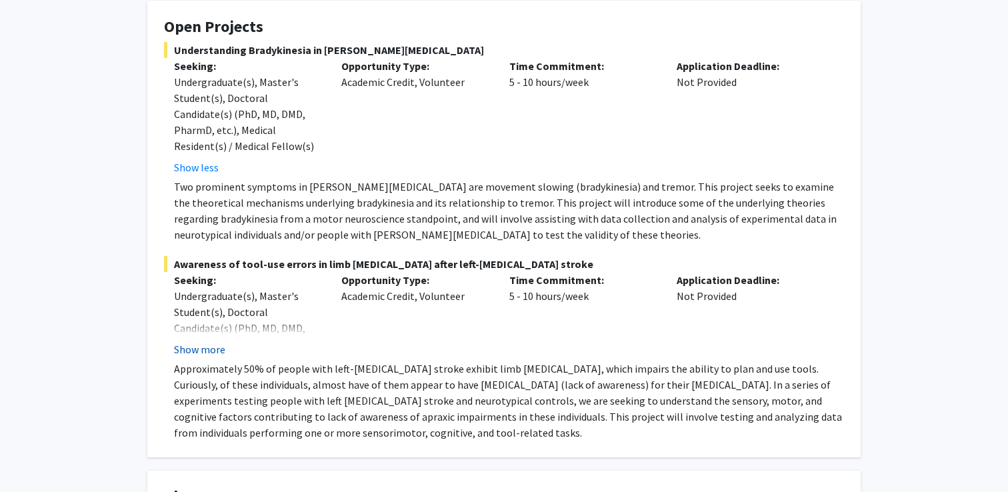
click at [201, 349] on button "Show more" at bounding box center [199, 349] width 51 height 16
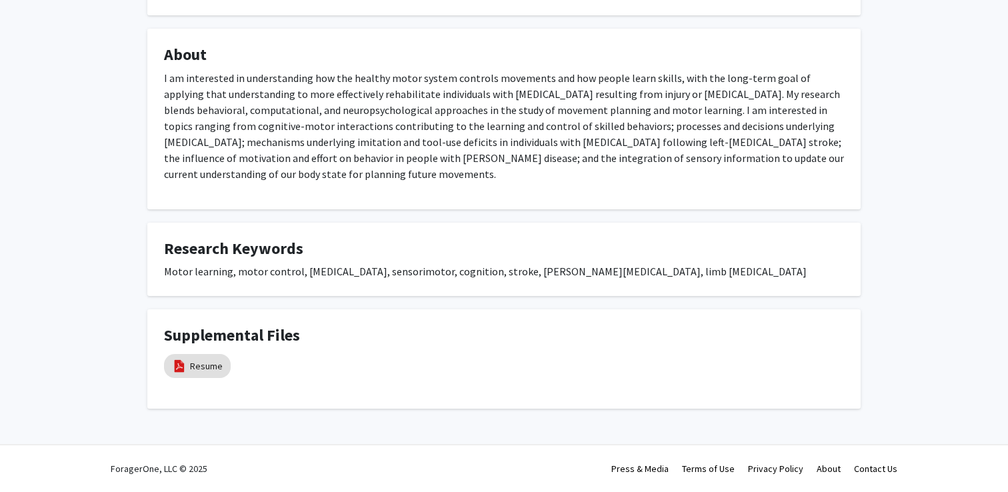
scroll to position [0, 0]
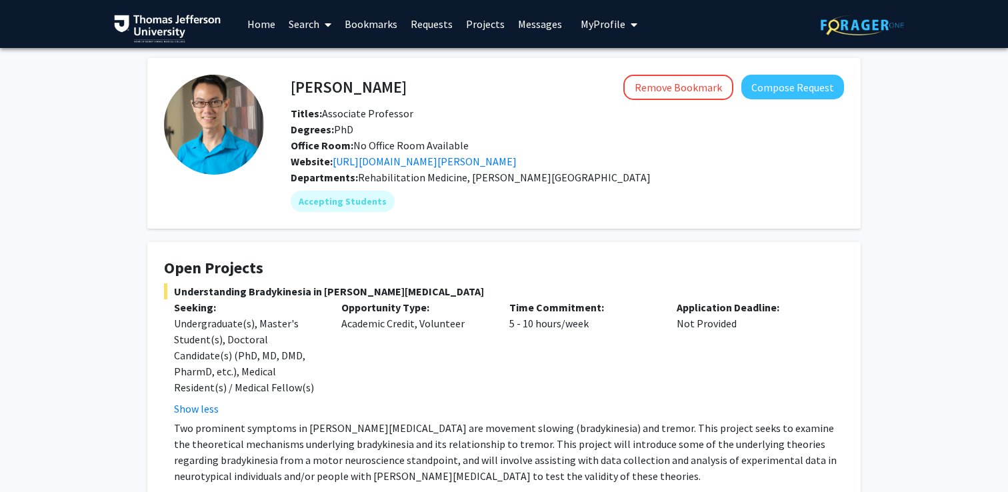
click at [319, 26] on span at bounding box center [325, 24] width 12 height 47
click at [334, 57] on span "Faculty/Staff" at bounding box center [331, 61] width 98 height 27
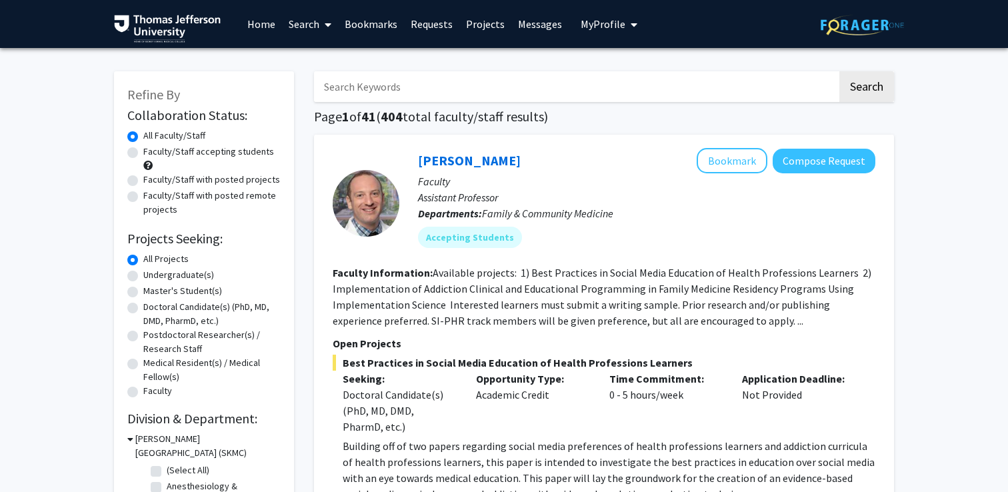
click at [370, 23] on link "Bookmarks" at bounding box center [371, 24] width 66 height 47
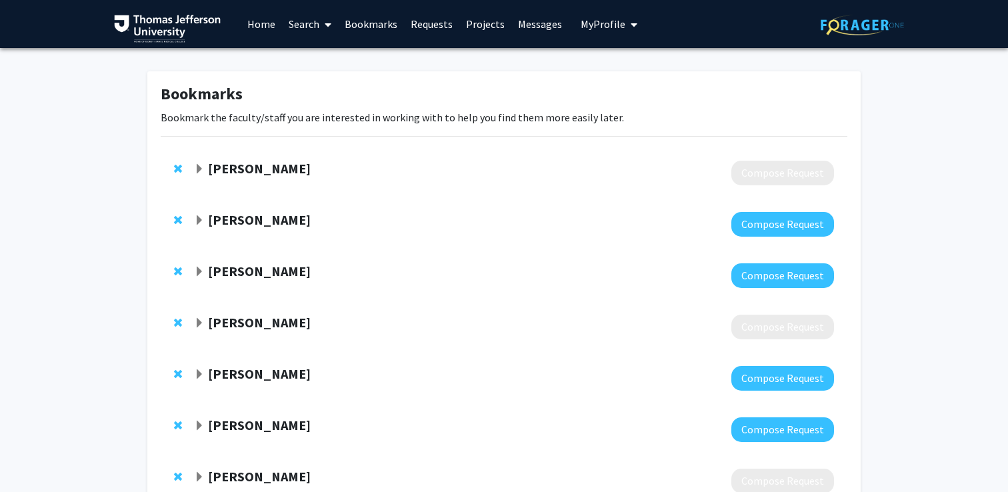
scroll to position [149, 0]
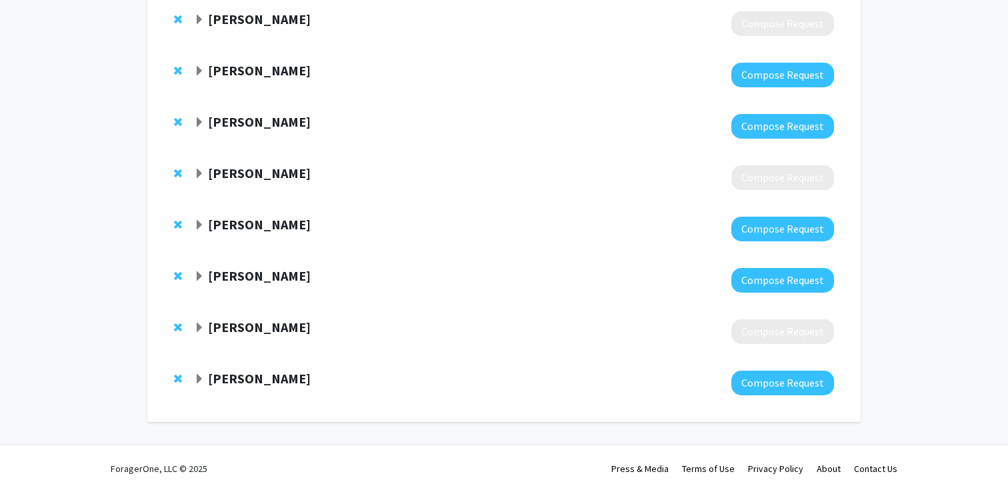
click at [288, 276] on strong "[PERSON_NAME]" at bounding box center [259, 275] width 103 height 17
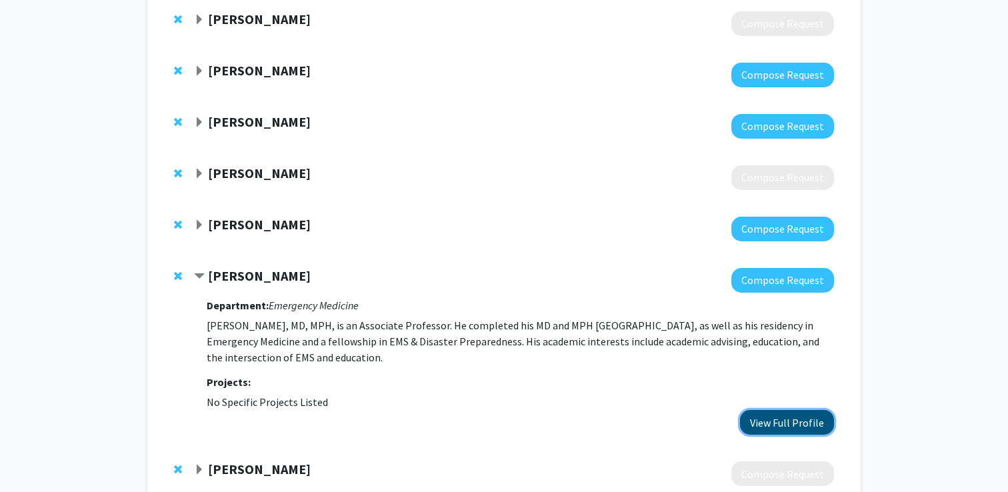
click at [790, 417] on button "View Full Profile" at bounding box center [787, 422] width 94 height 25
click at [173, 277] on div "[PERSON_NAME] Compose Request Department: Emergency Medicine [PERSON_NAME], MD,…" at bounding box center [504, 351] width 687 height 193
click at [177, 277] on span "Remove Michael Pasirstein from bookmarks" at bounding box center [178, 276] width 8 height 11
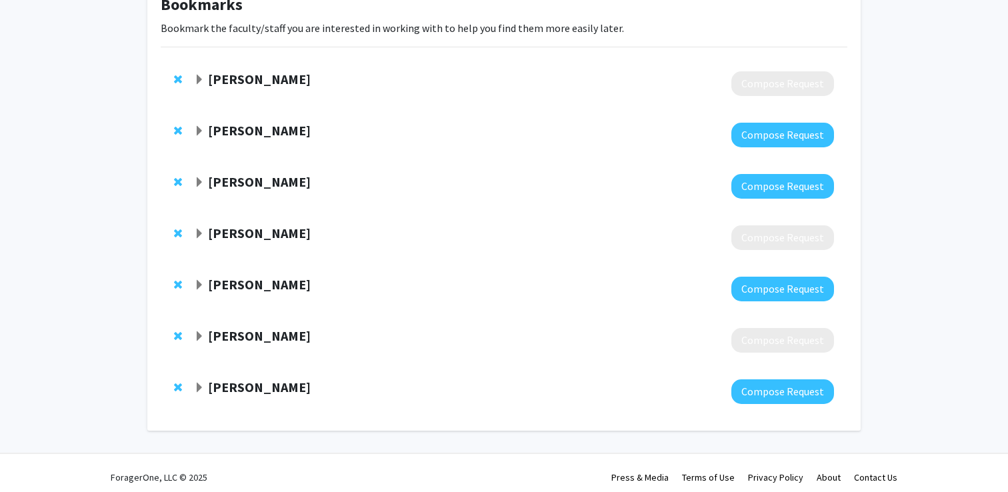
scroll to position [98, 0]
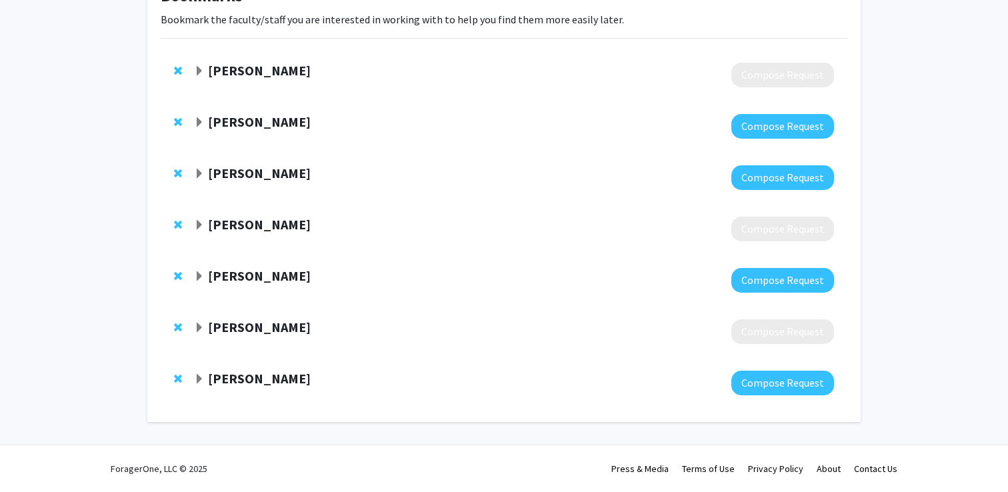
click at [234, 325] on strong "[PERSON_NAME]" at bounding box center [259, 327] width 103 height 17
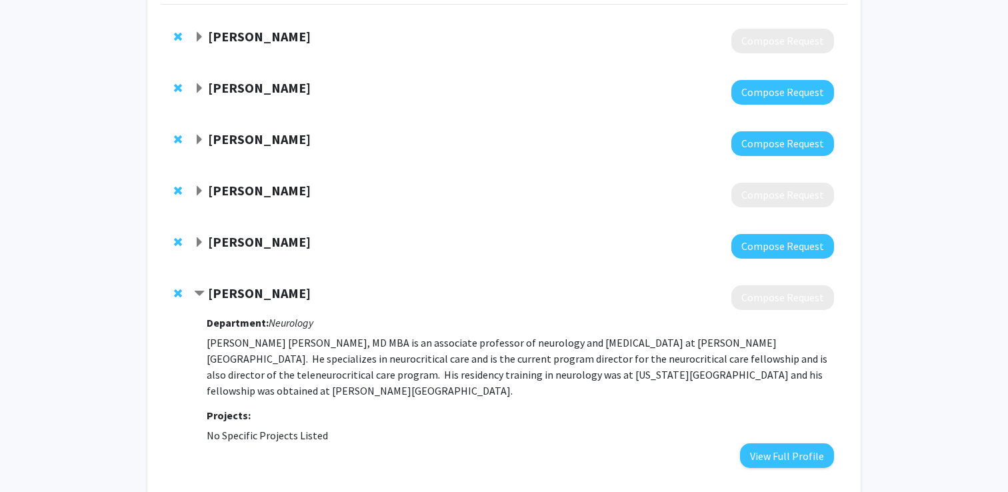
scroll to position [256, 0]
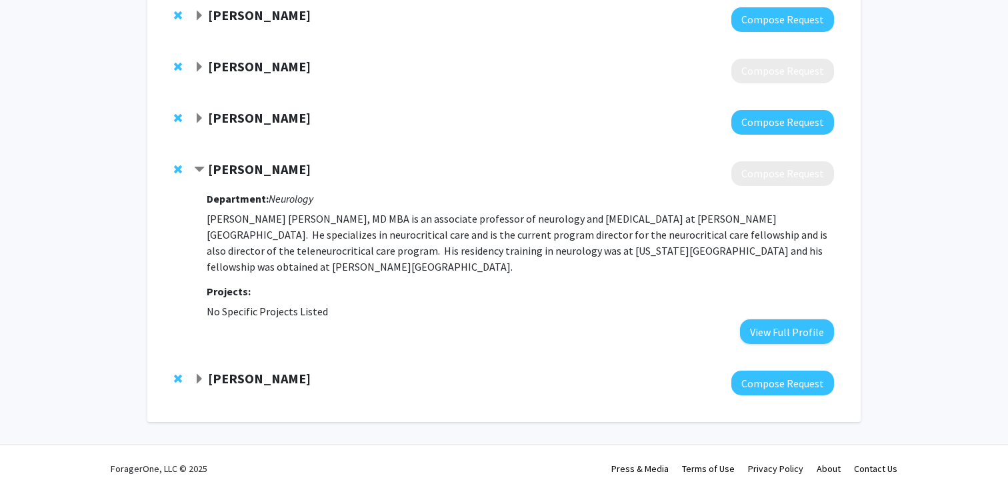
click at [234, 373] on strong "[PERSON_NAME]" at bounding box center [259, 378] width 103 height 17
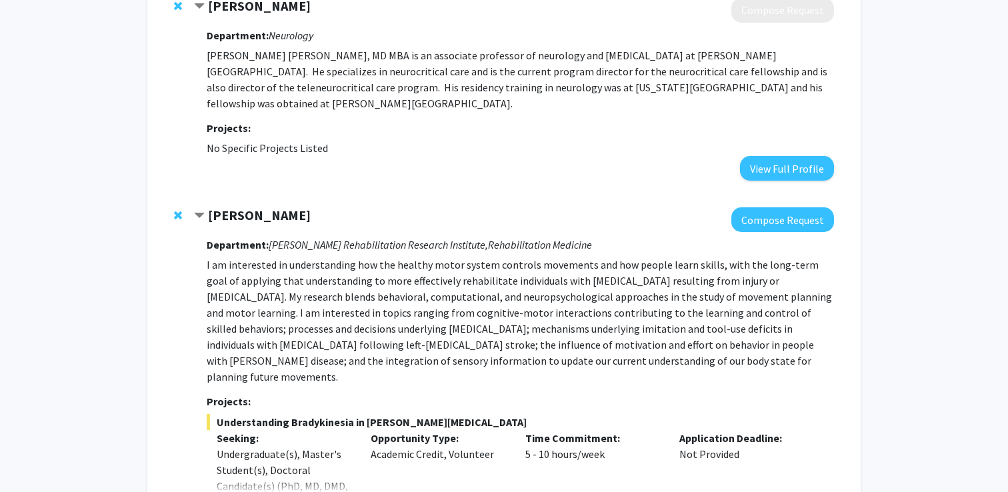
scroll to position [459, 0]
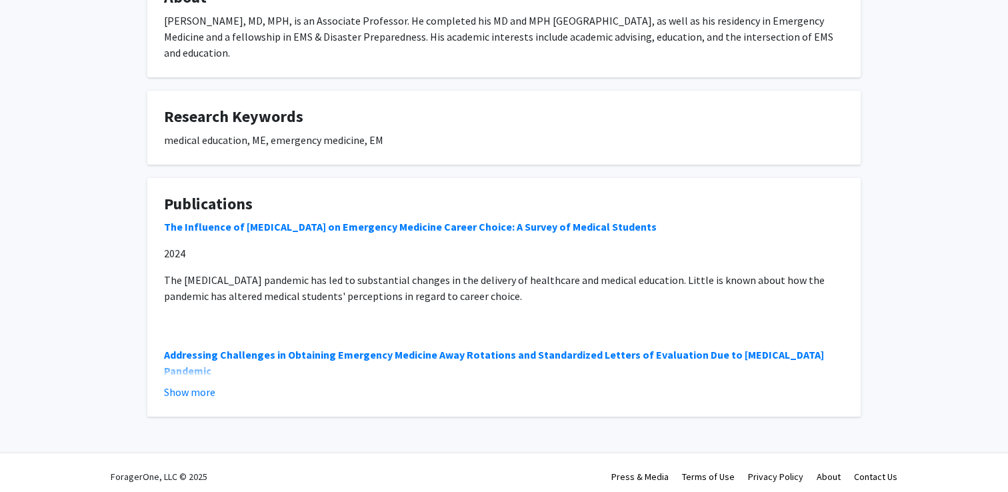
scroll to position [279, 0]
